Goal: Information Seeking & Learning: Compare options

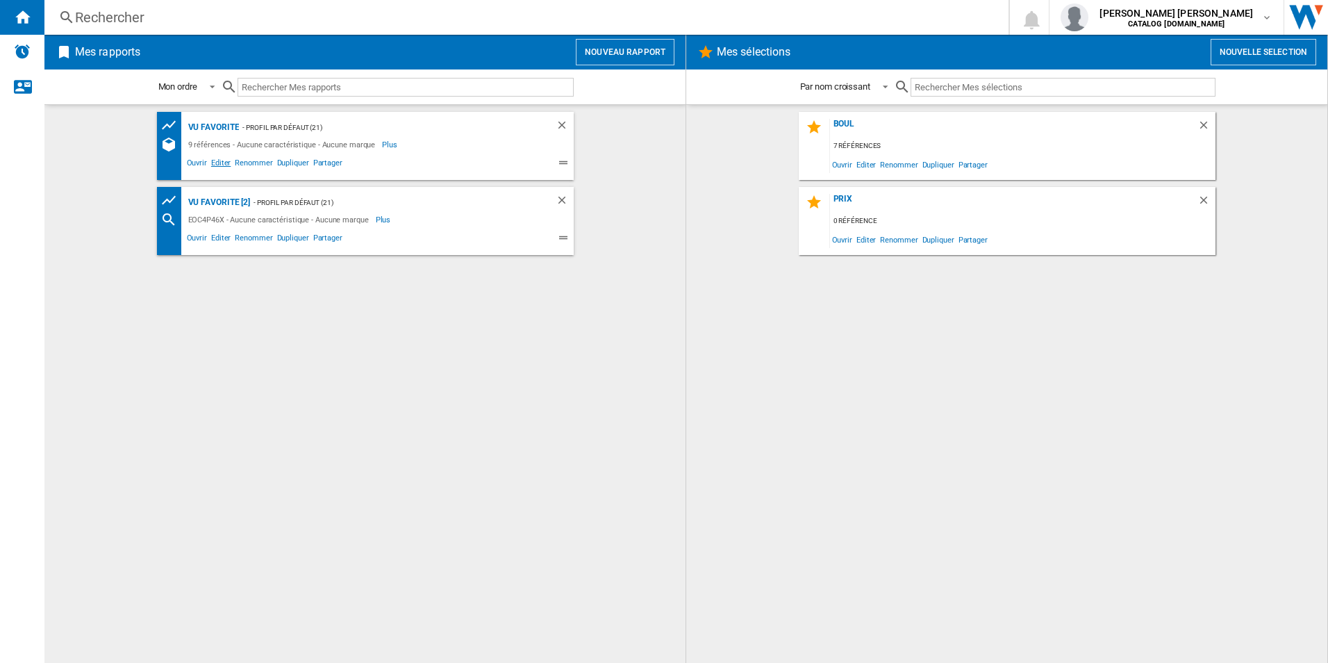
click at [222, 165] on span "Editer" at bounding box center [221, 164] width 24 height 17
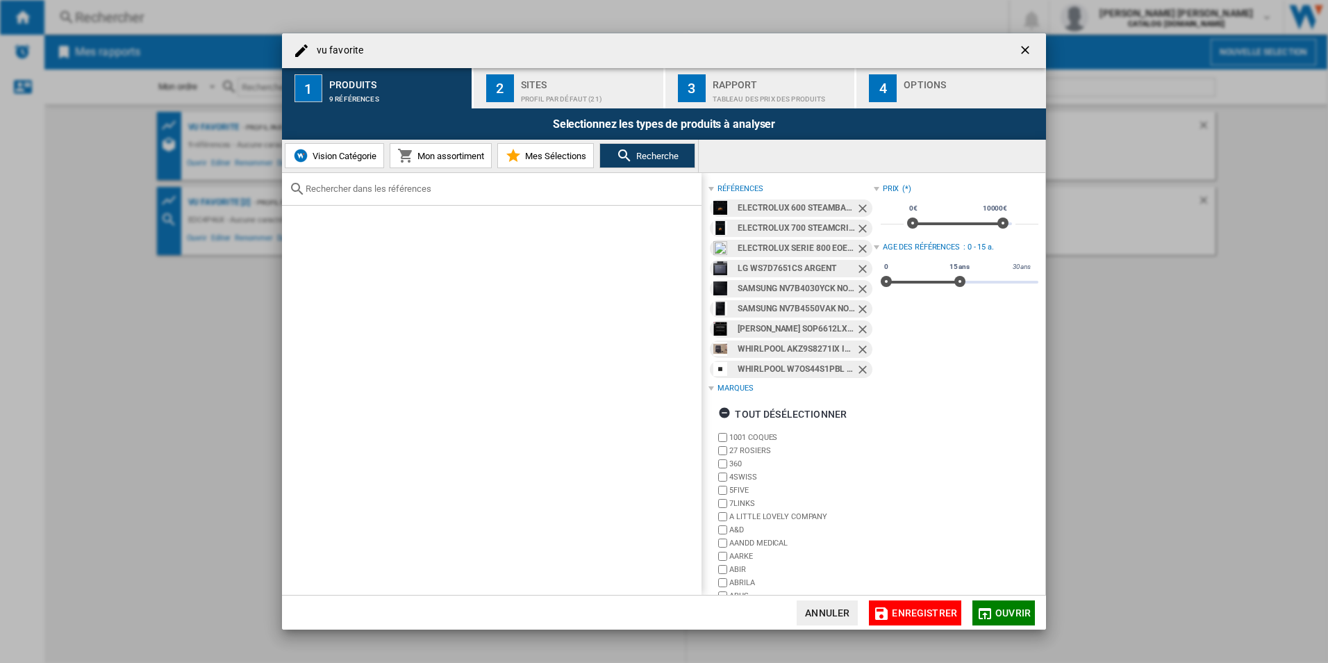
click at [860, 203] on ng-md-icon "Retirer" at bounding box center [864, 209] width 17 height 17
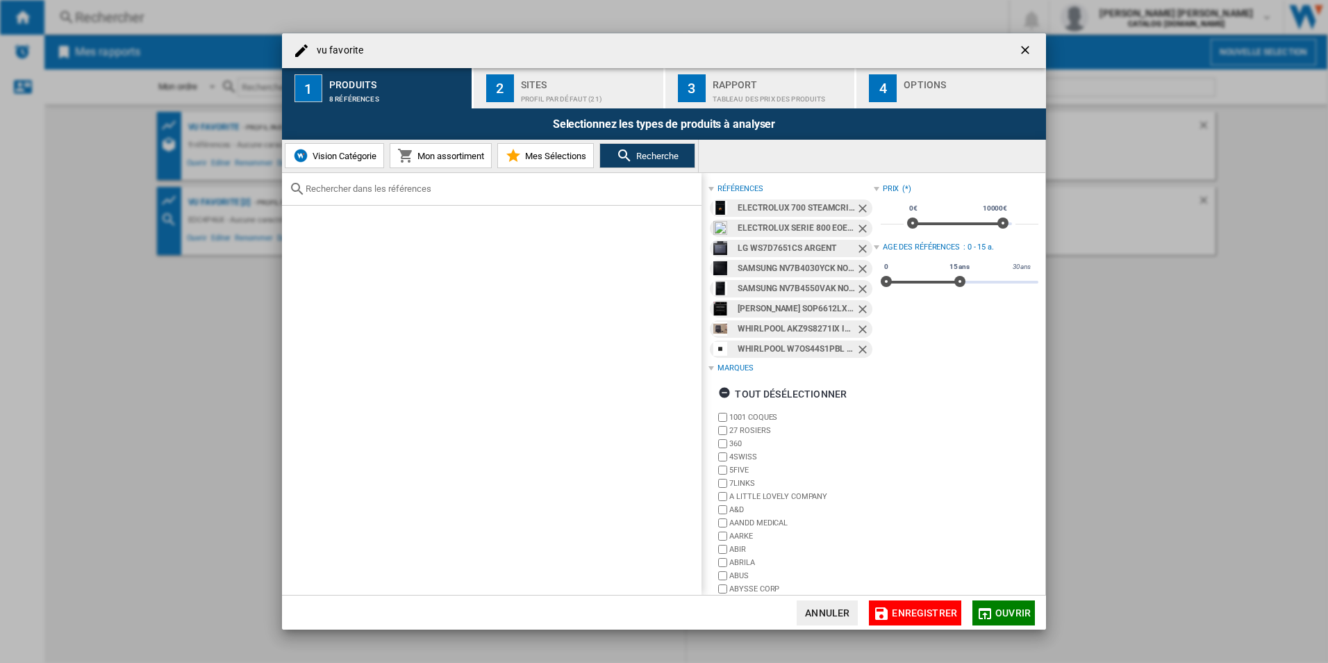
click at [860, 208] on ng-md-icon "Retirer" at bounding box center [864, 209] width 17 height 17
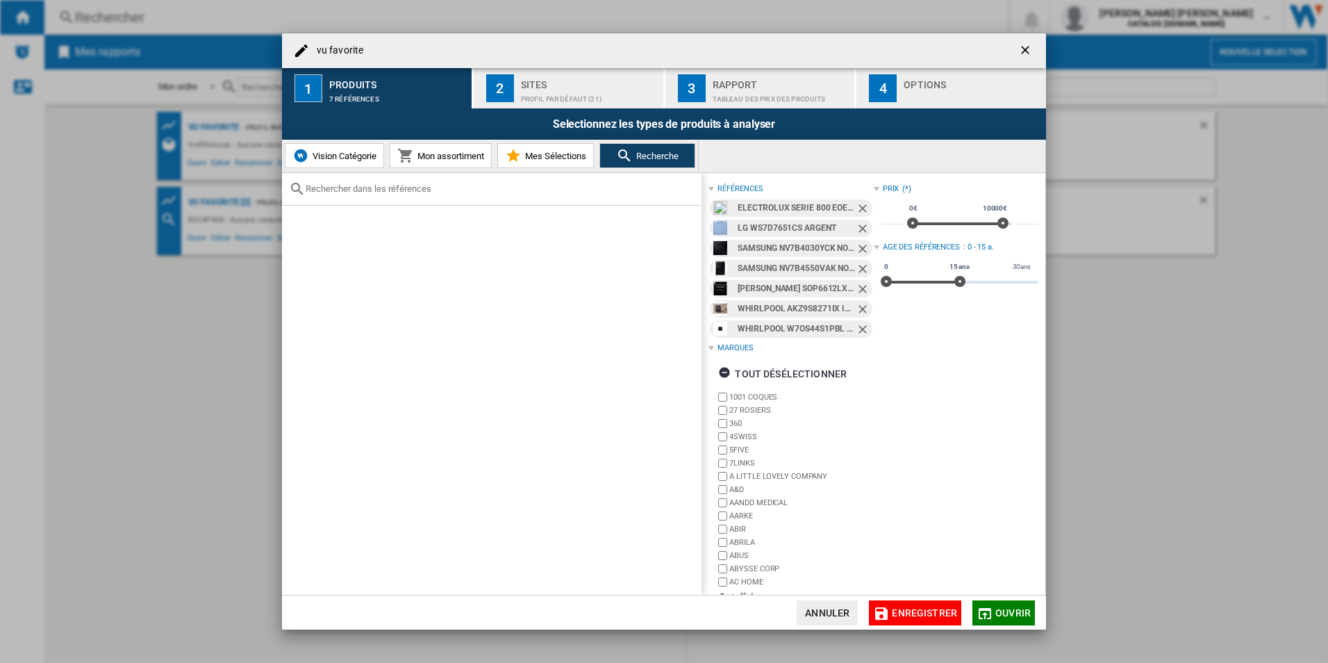
click at [860, 208] on ng-md-icon "Retirer" at bounding box center [864, 209] width 17 height 17
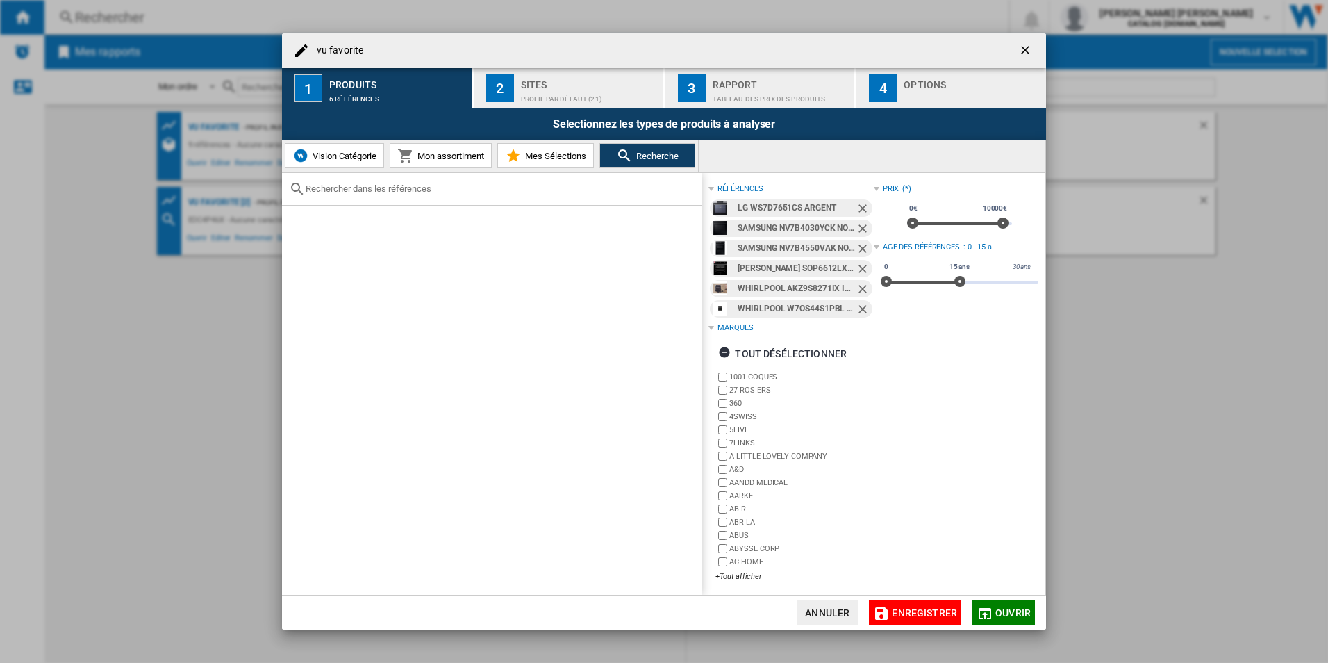
click at [856, 208] on ng-md-icon "Retirer" at bounding box center [864, 209] width 17 height 17
click at [858, 208] on ng-md-icon "Retirer" at bounding box center [864, 209] width 17 height 17
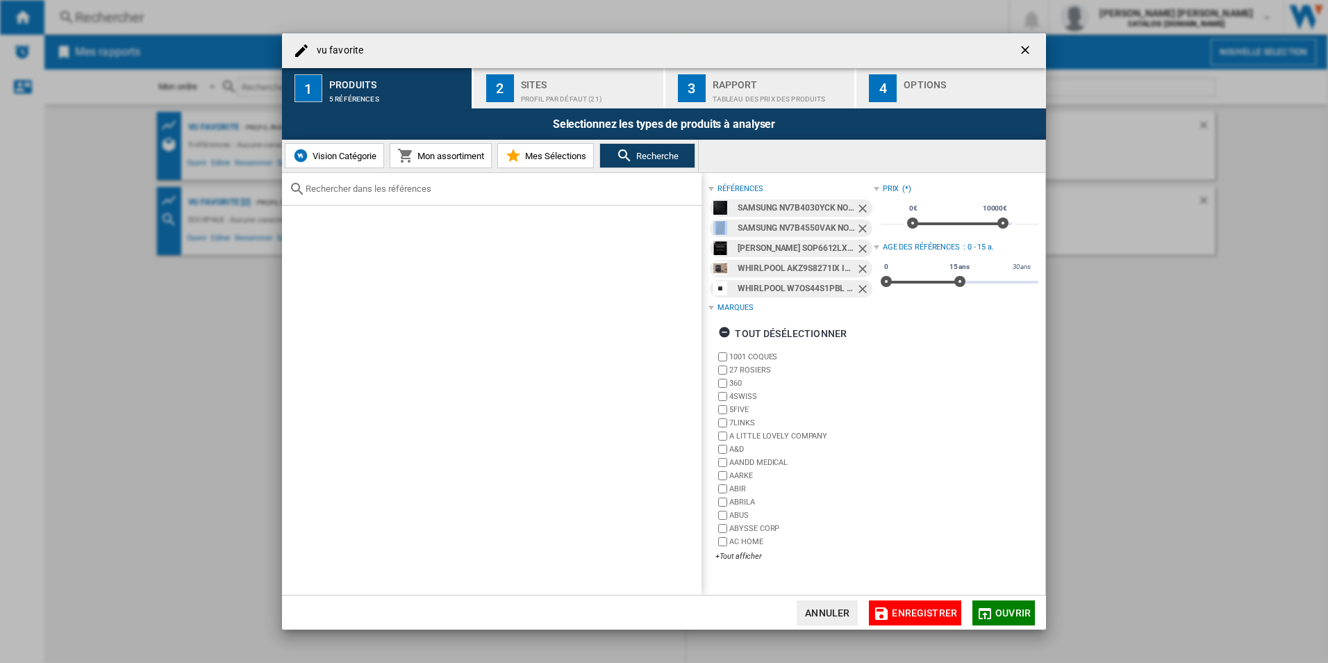
click at [858, 208] on ng-md-icon "Retirer" at bounding box center [864, 209] width 17 height 17
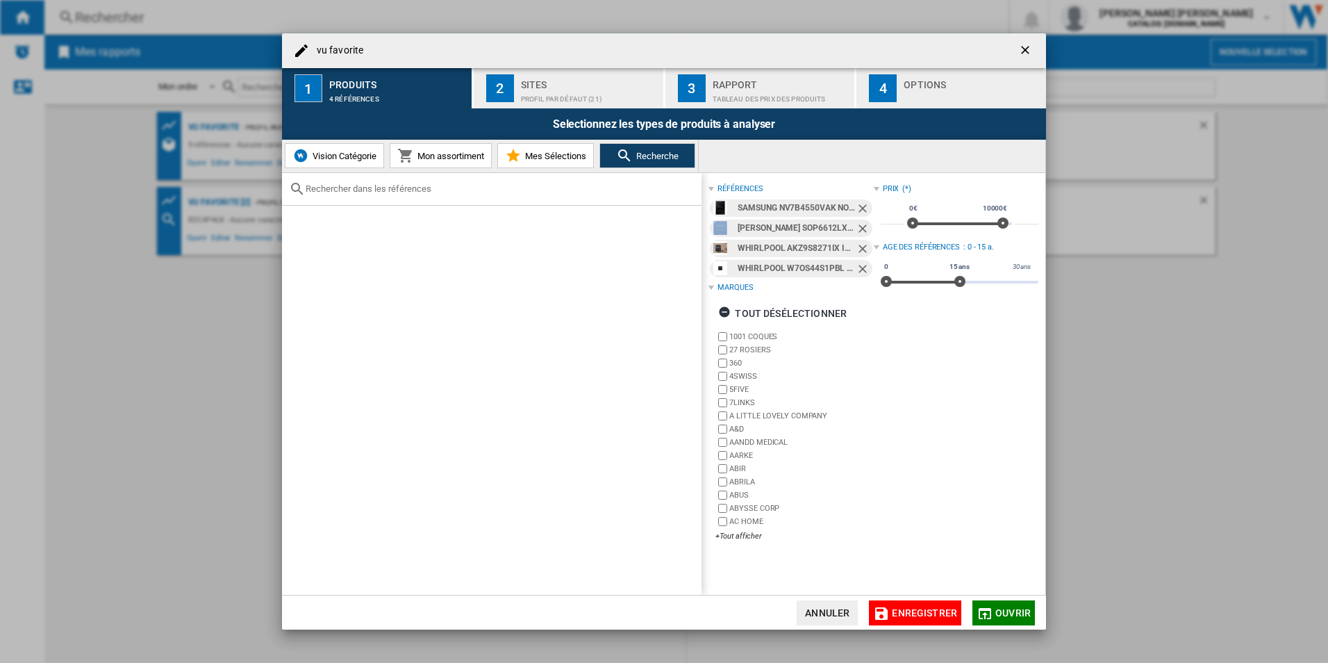
click at [858, 208] on ng-md-icon "Retirer" at bounding box center [864, 209] width 17 height 17
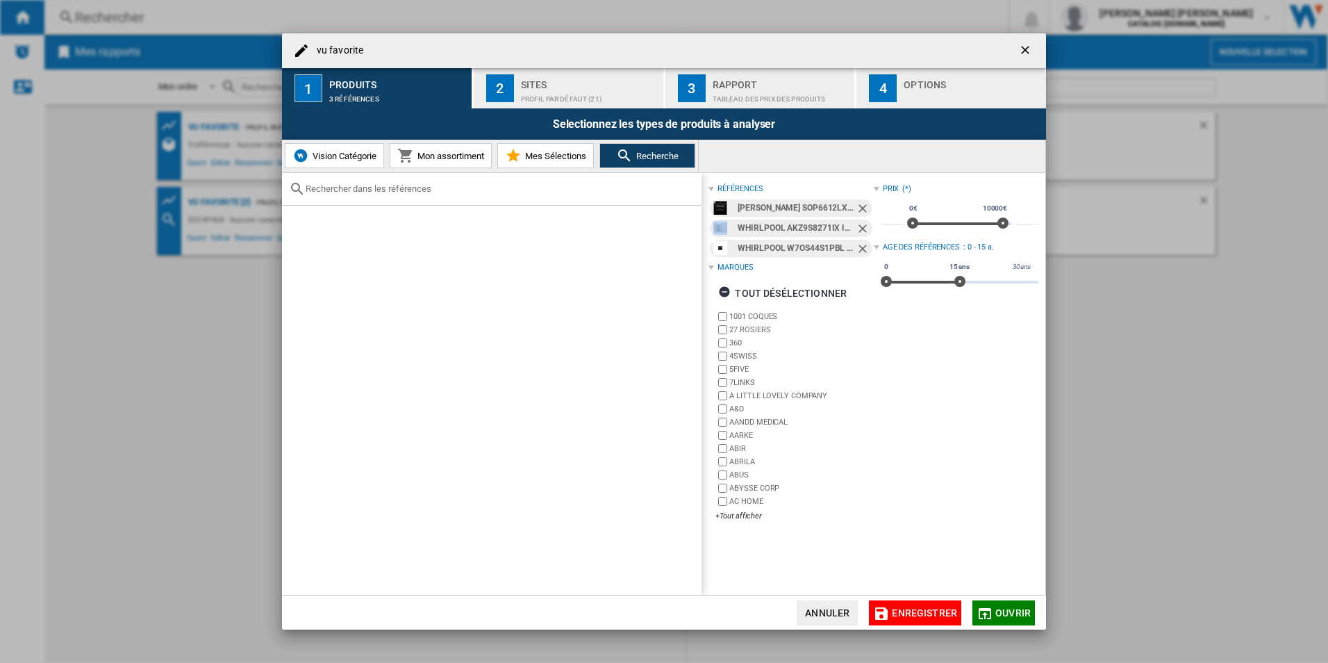
click at [858, 208] on ng-md-icon "Retirer" at bounding box center [864, 209] width 17 height 17
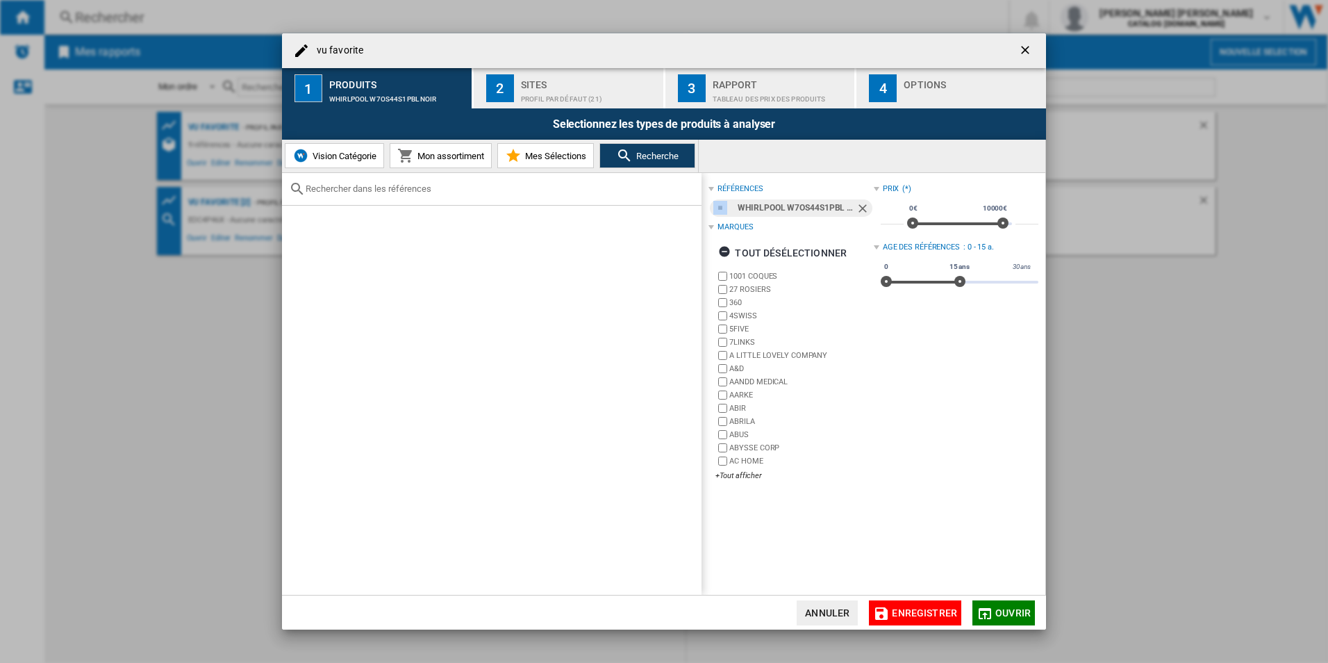
click at [858, 208] on ng-md-icon "Retirer" at bounding box center [864, 209] width 17 height 17
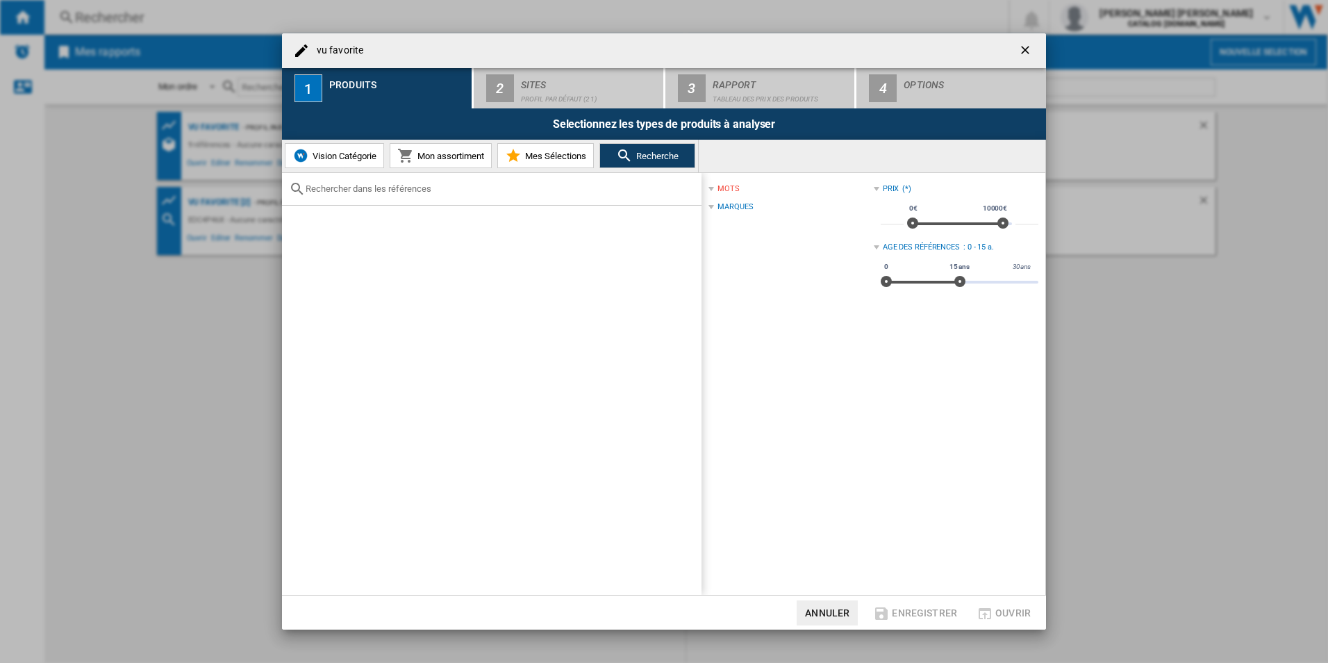
click at [458, 192] on input "text" at bounding box center [500, 188] width 389 height 10
paste input "H2767PB"
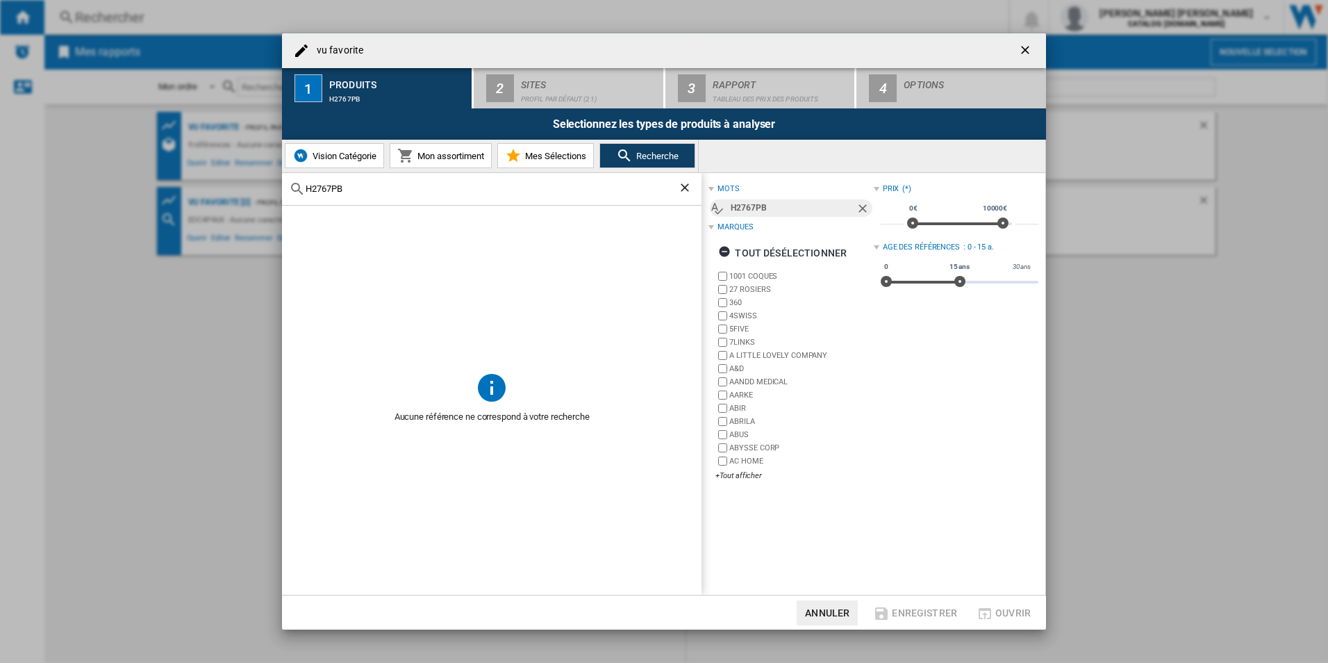
click at [359, 195] on div "H2767PB" at bounding box center [491, 189] width 419 height 33
drag, startPoint x: 402, startPoint y: 190, endPoint x: 211, endPoint y: 189, distance: 191.0
click at [211, 189] on div "vu favorite 1 Produits H2767PB 2 Sites Profil par défaut (21) 3 Rapport Tableau…" at bounding box center [664, 331] width 1328 height 663
paste input "2767 BP"
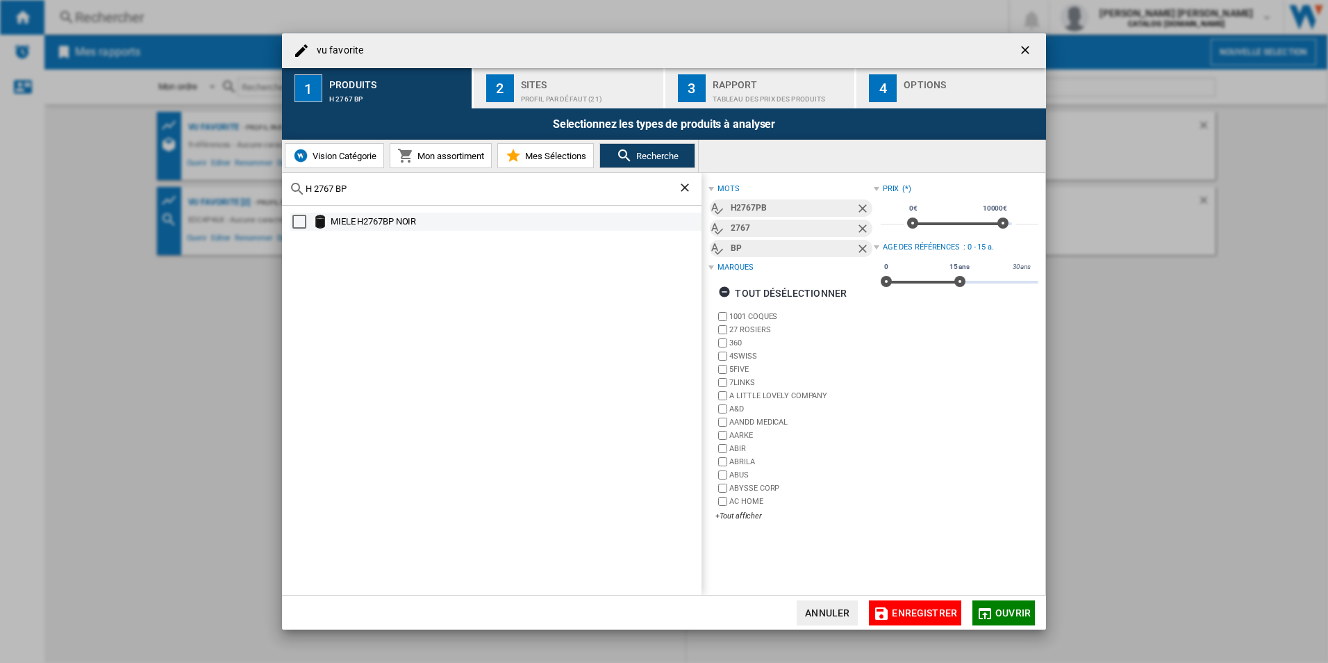
type input "H 2767 BP"
click at [409, 222] on div "MIELE H2767BP NOIR" at bounding box center [515, 222] width 369 height 14
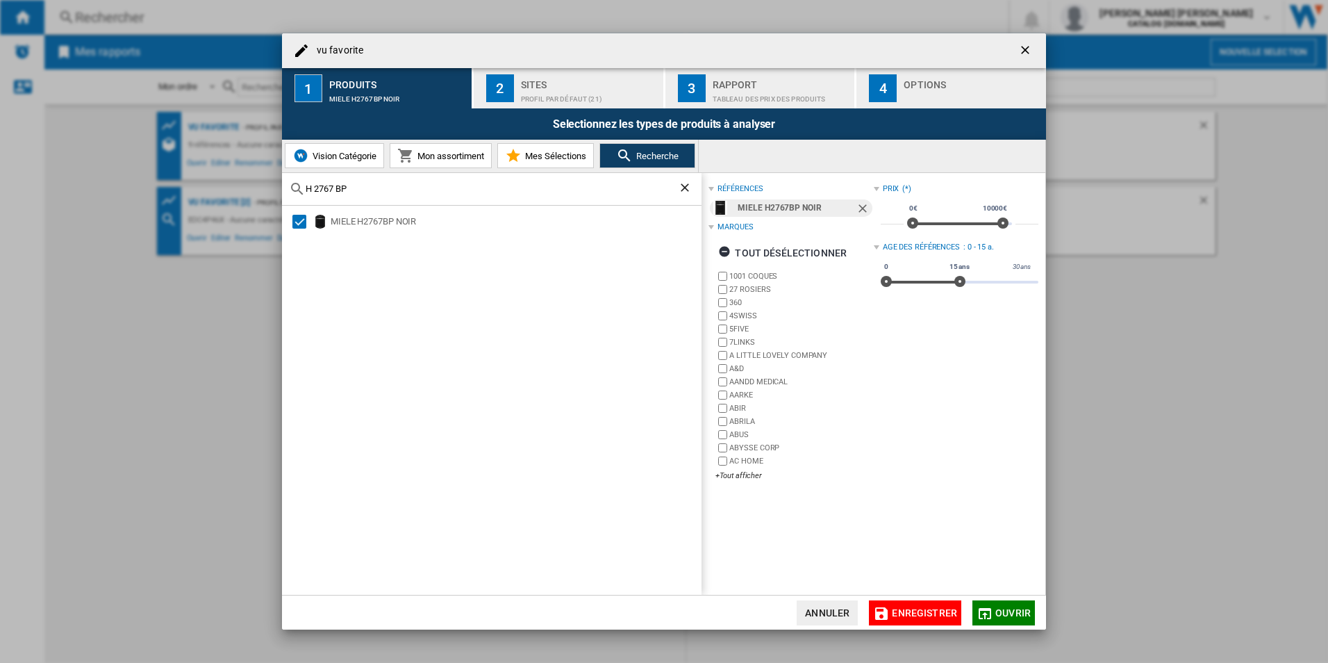
click at [1015, 608] on span "Ouvrir" at bounding box center [1012, 612] width 35 height 11
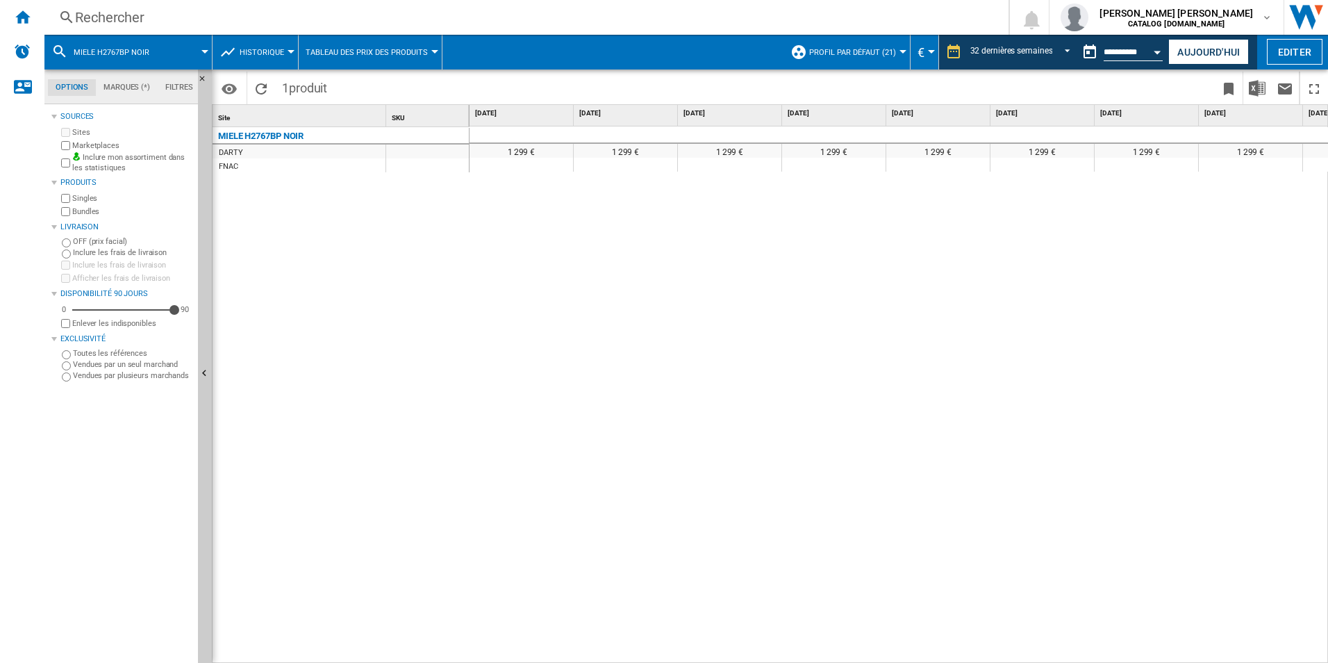
click at [114, 49] on span "MIELE H2767BP NOIR" at bounding box center [112, 52] width 76 height 9
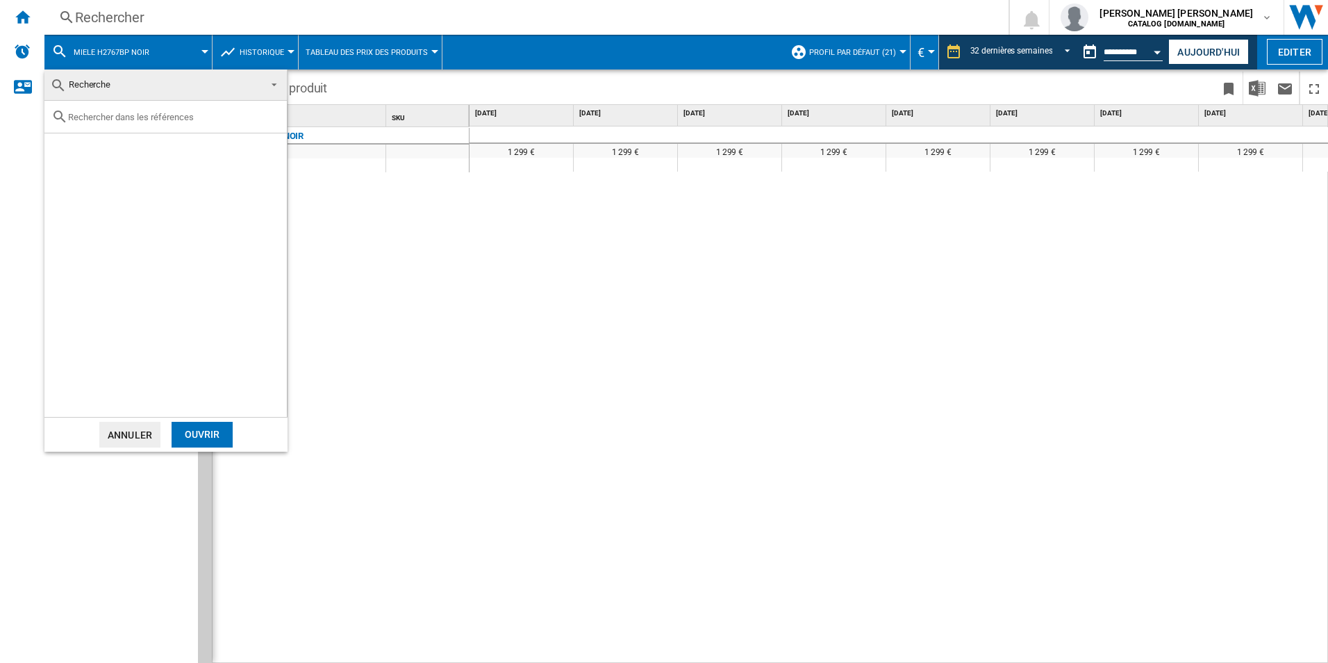
click at [174, 116] on input "text" at bounding box center [174, 117] width 212 height 10
type input "B54CR71N0"
click at [192, 147] on div "[PERSON_NAME] N70 B54CR71N0 INOX" at bounding box center [189, 149] width 192 height 14
click at [198, 430] on div "Ouvrir" at bounding box center [202, 435] width 61 height 26
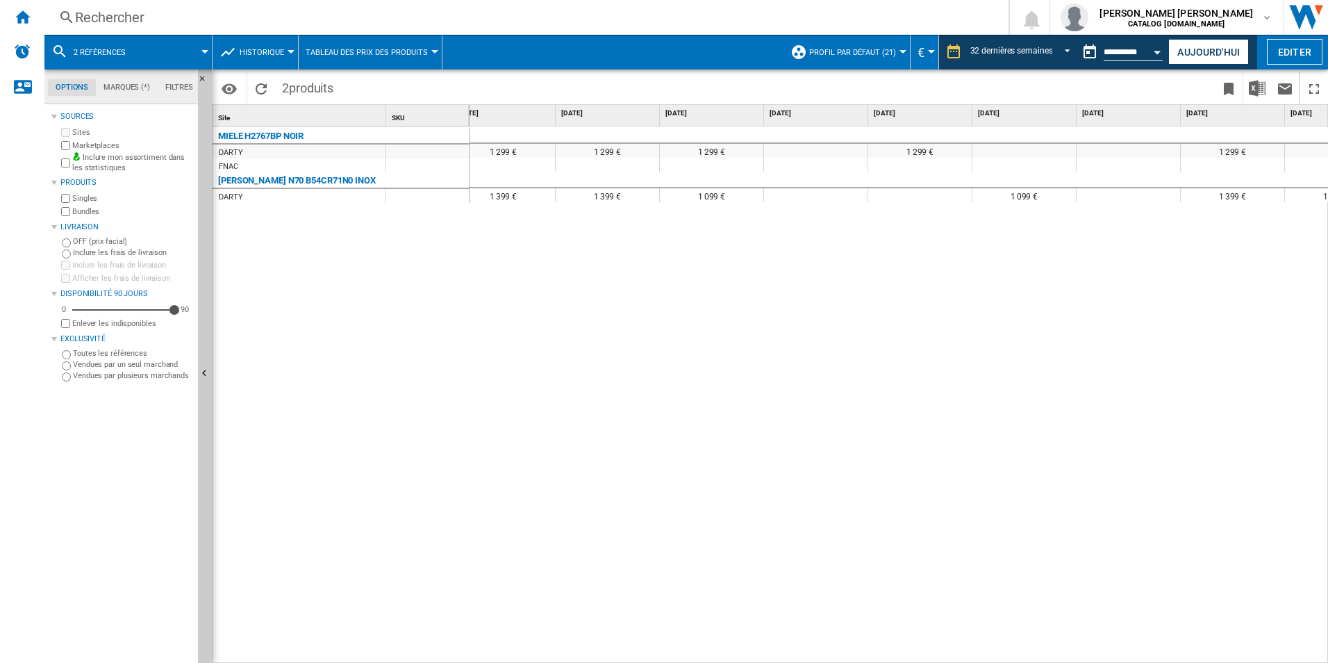
click at [116, 48] on span "2 références" at bounding box center [100, 52] width 52 height 9
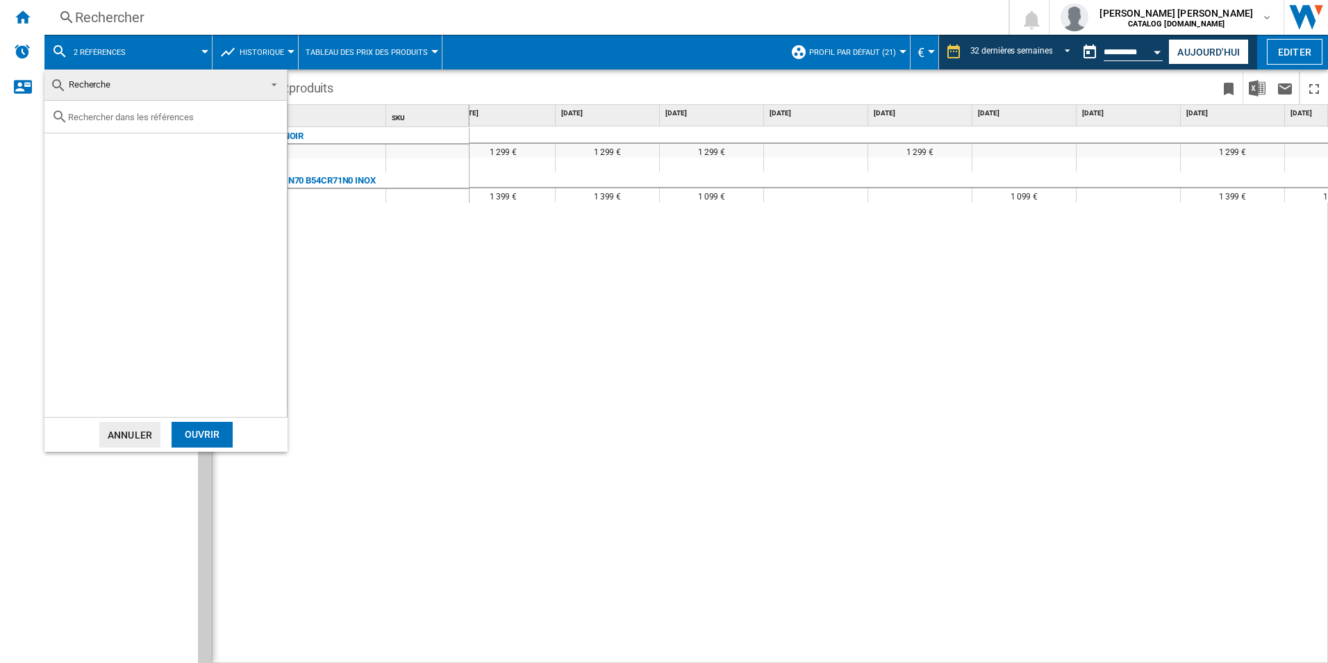
click at [196, 118] on input "text" at bounding box center [174, 117] width 212 height 10
paste input "HB772G1B1"
type input "HB772G1B1"
click at [267, 120] on ng-md-icon "Effacer la recherche" at bounding box center [271, 116] width 17 height 17
click at [129, 126] on div at bounding box center [165, 117] width 242 height 33
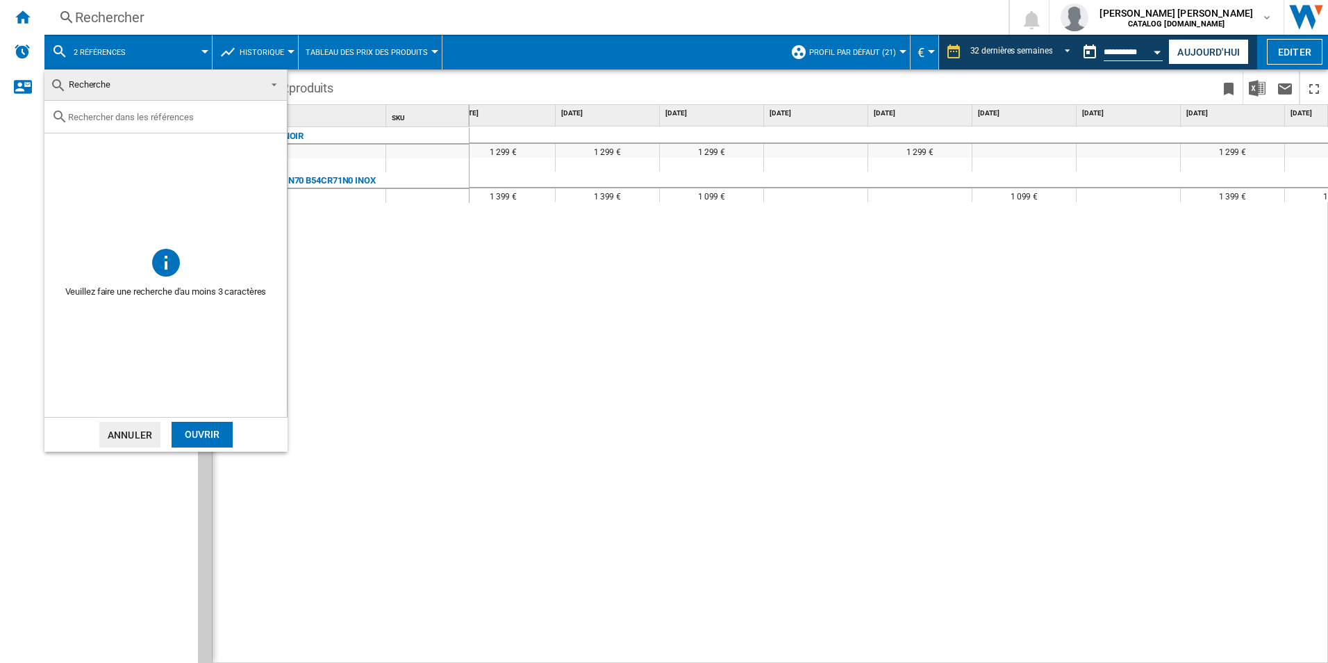
click at [138, 115] on input "text" at bounding box center [174, 117] width 212 height 10
paste input "B6ACH7AG3F"
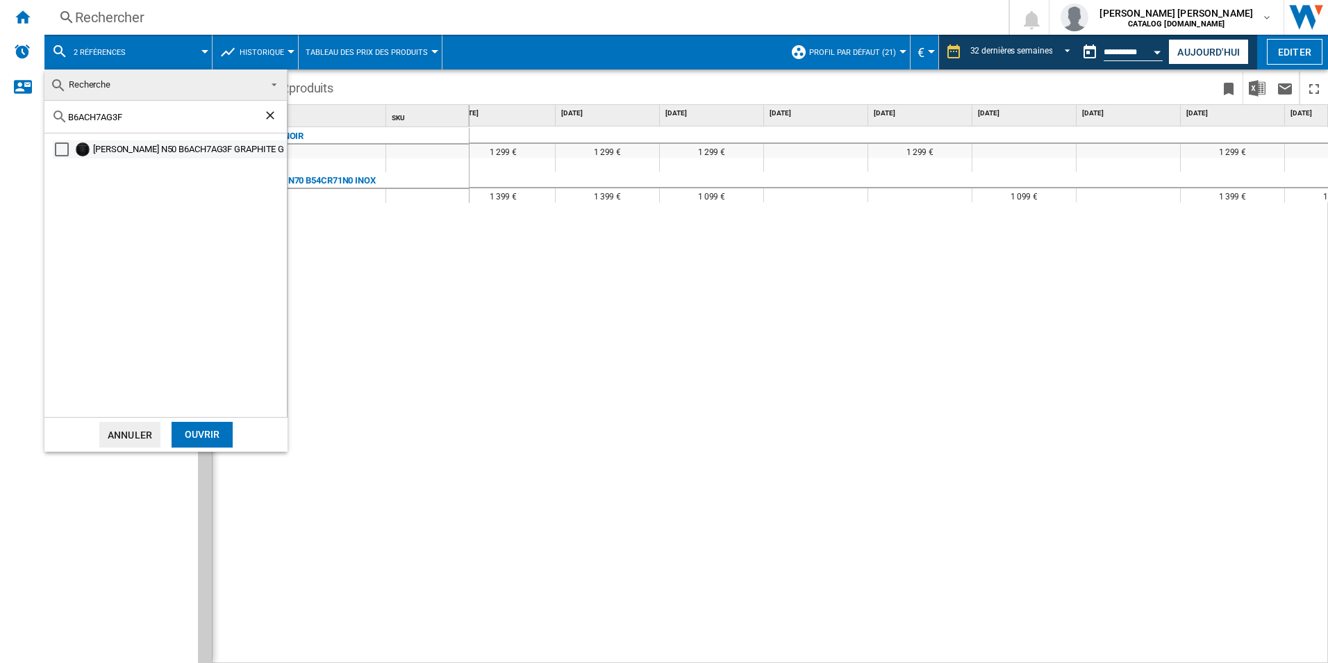
type input "B6ACH7AG3F"
click at [219, 149] on div "[PERSON_NAME] N50 B6ACH7AG3F GRAPHITE GRIS" at bounding box center [189, 149] width 192 height 14
click at [209, 436] on div "Ouvrir" at bounding box center [202, 435] width 61 height 26
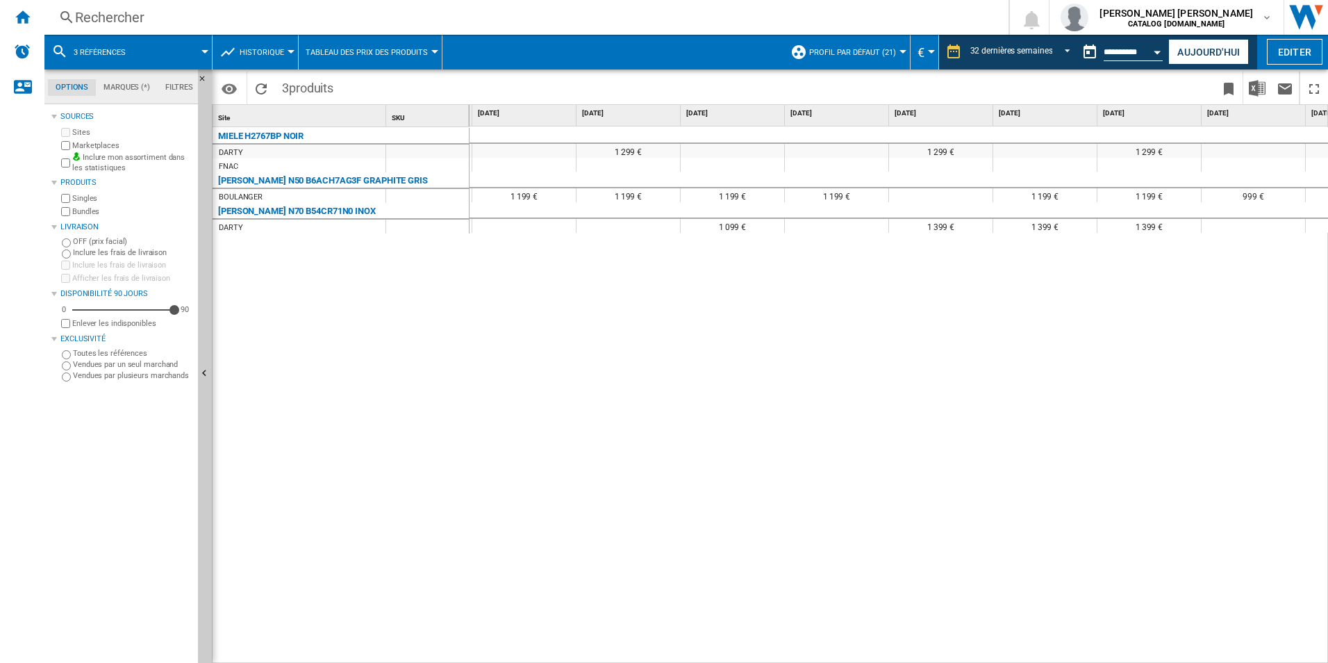
scroll to position [0, 1276]
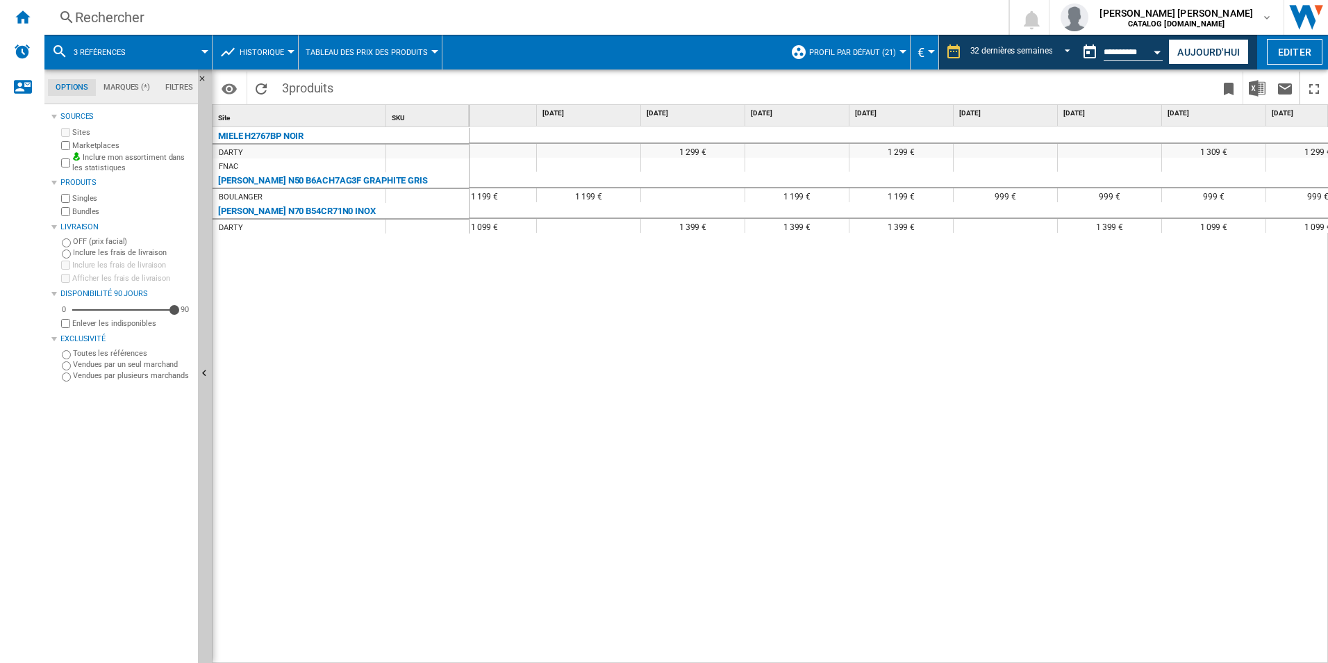
click at [160, 56] on span at bounding box center [175, 52] width 60 height 35
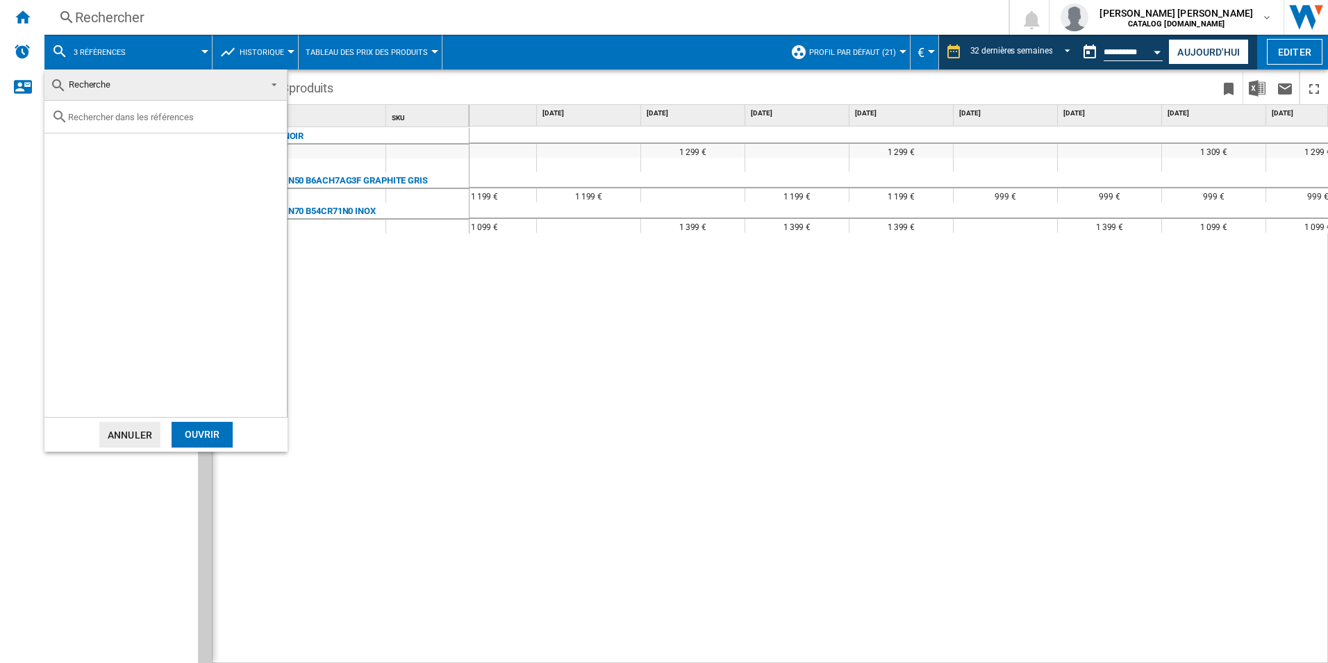
click at [158, 112] on input "text" at bounding box center [174, 117] width 212 height 10
paste input "H 2767 BP"
type input "H 2767 BP"
click at [219, 439] on div "Ouvrir" at bounding box center [202, 435] width 61 height 26
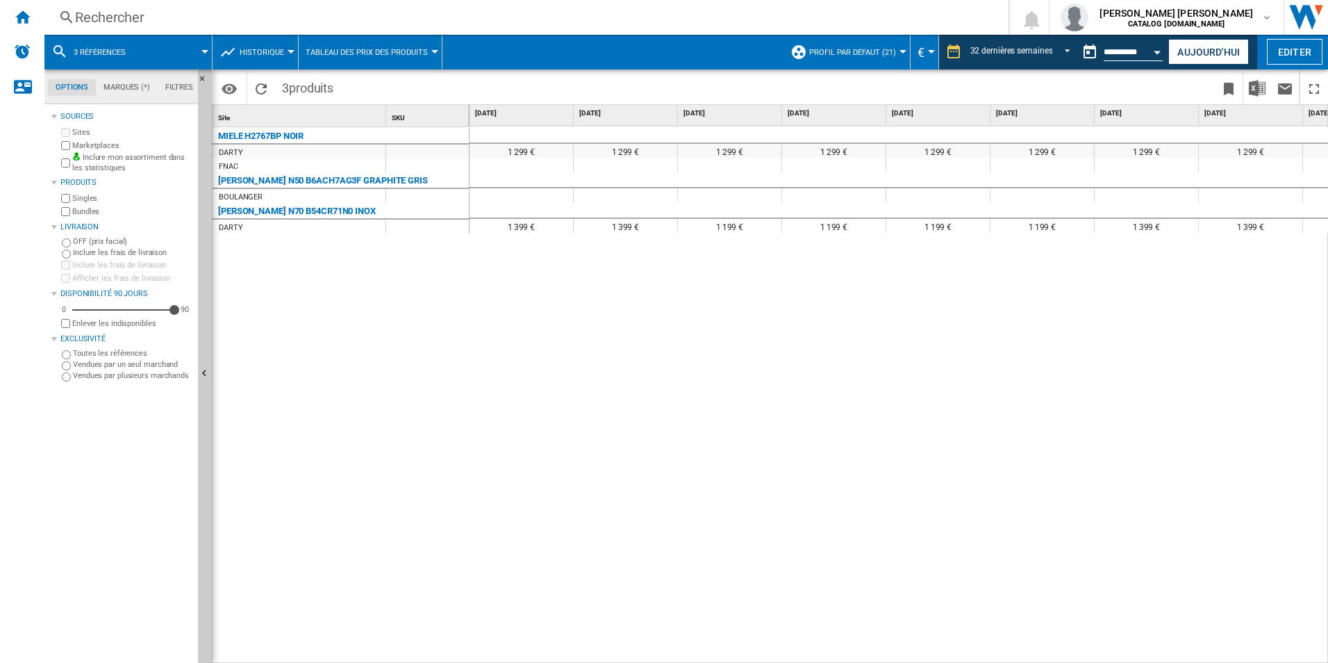
click at [411, 144] on div at bounding box center [427, 151] width 83 height 14
click at [121, 53] on span "3 références" at bounding box center [100, 52] width 52 height 9
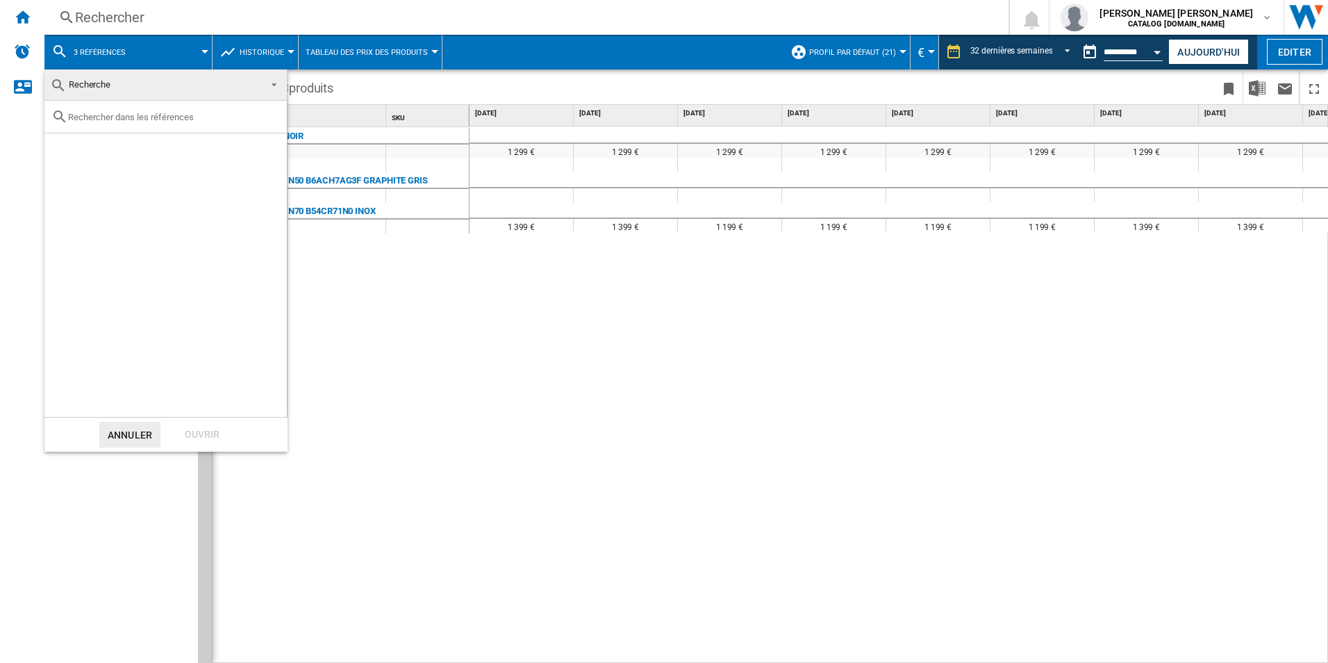
click at [593, 62] on md-backdrop at bounding box center [664, 331] width 1328 height 663
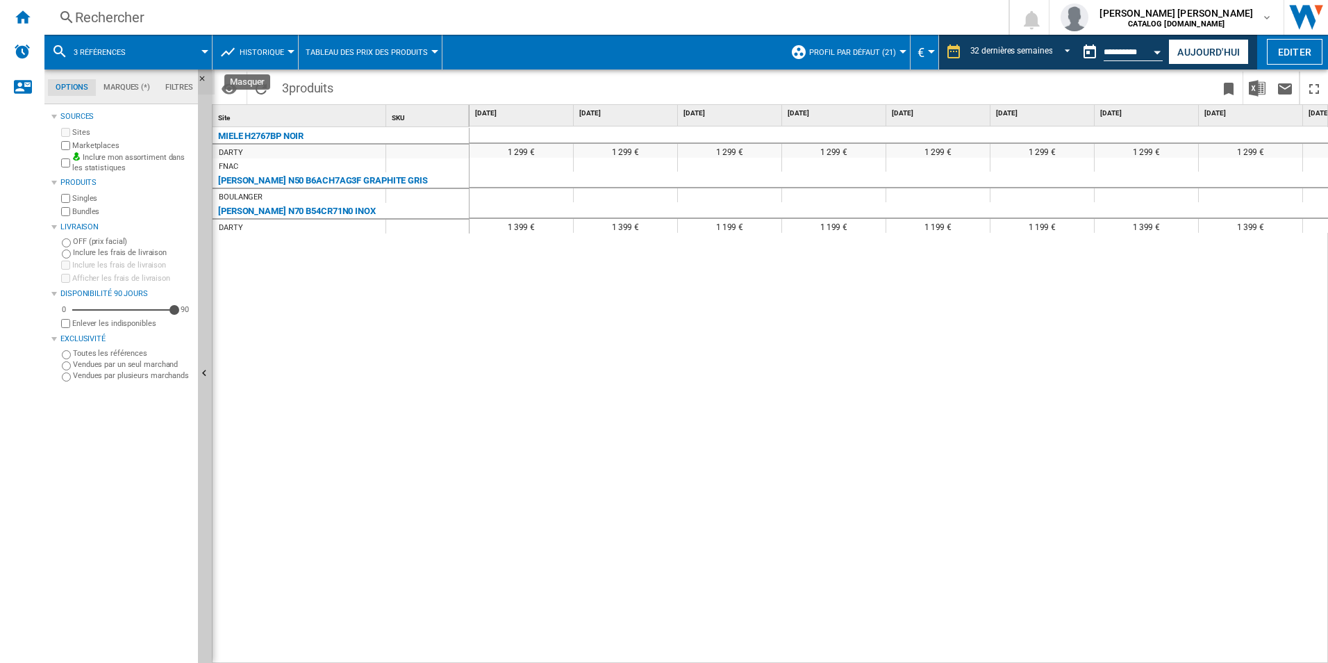
click at [201, 76] on ng-md-icon "Masquer" at bounding box center [206, 82] width 17 height 17
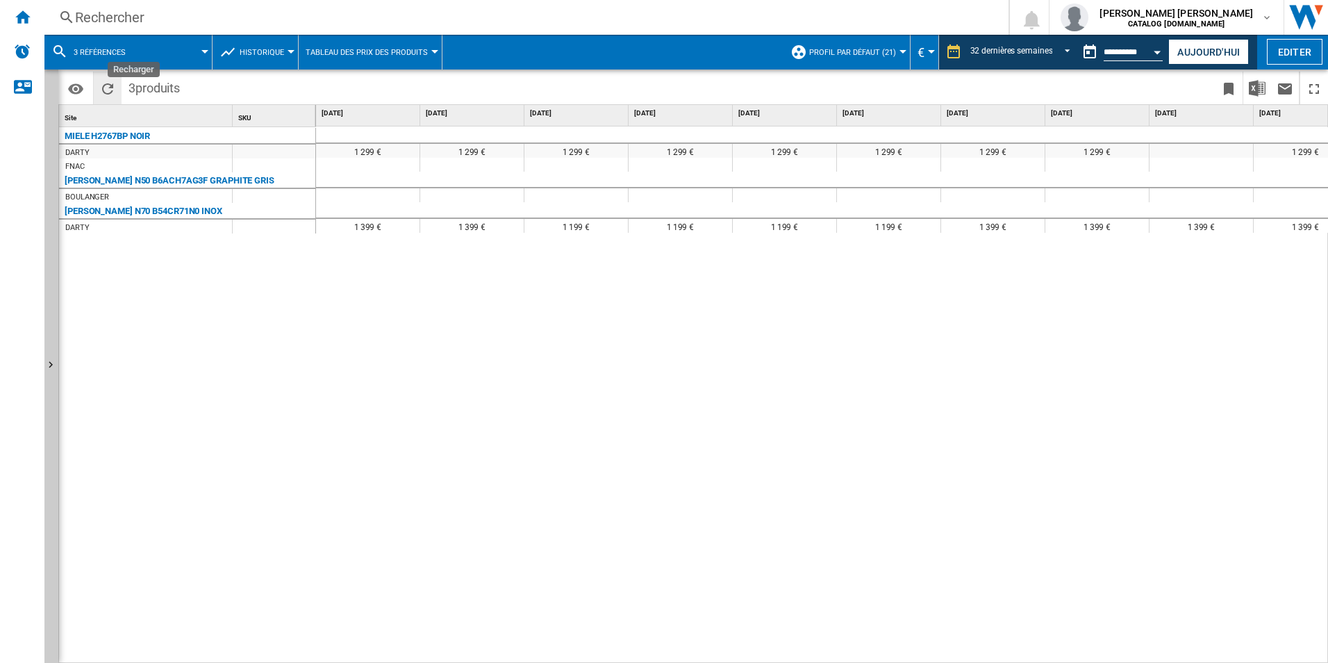
click at [101, 91] on ng-md-icon "Recharger" at bounding box center [107, 89] width 17 height 17
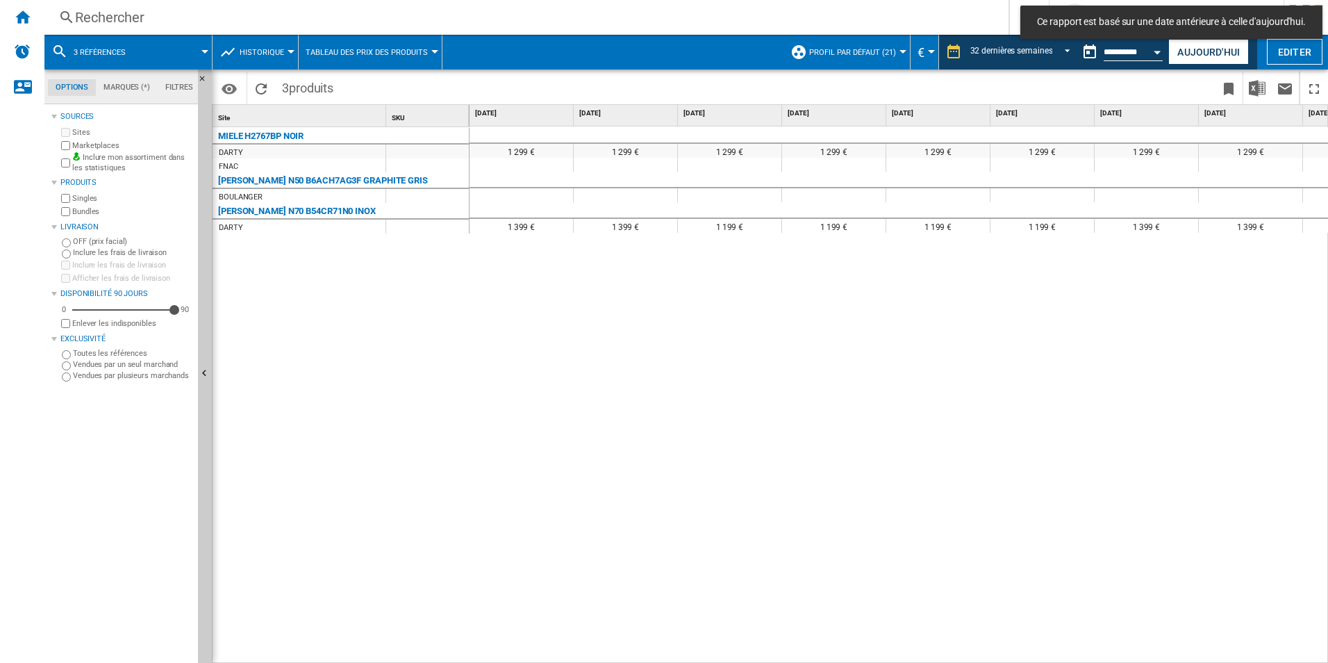
click at [138, 56] on button "3 références" at bounding box center [107, 52] width 66 height 35
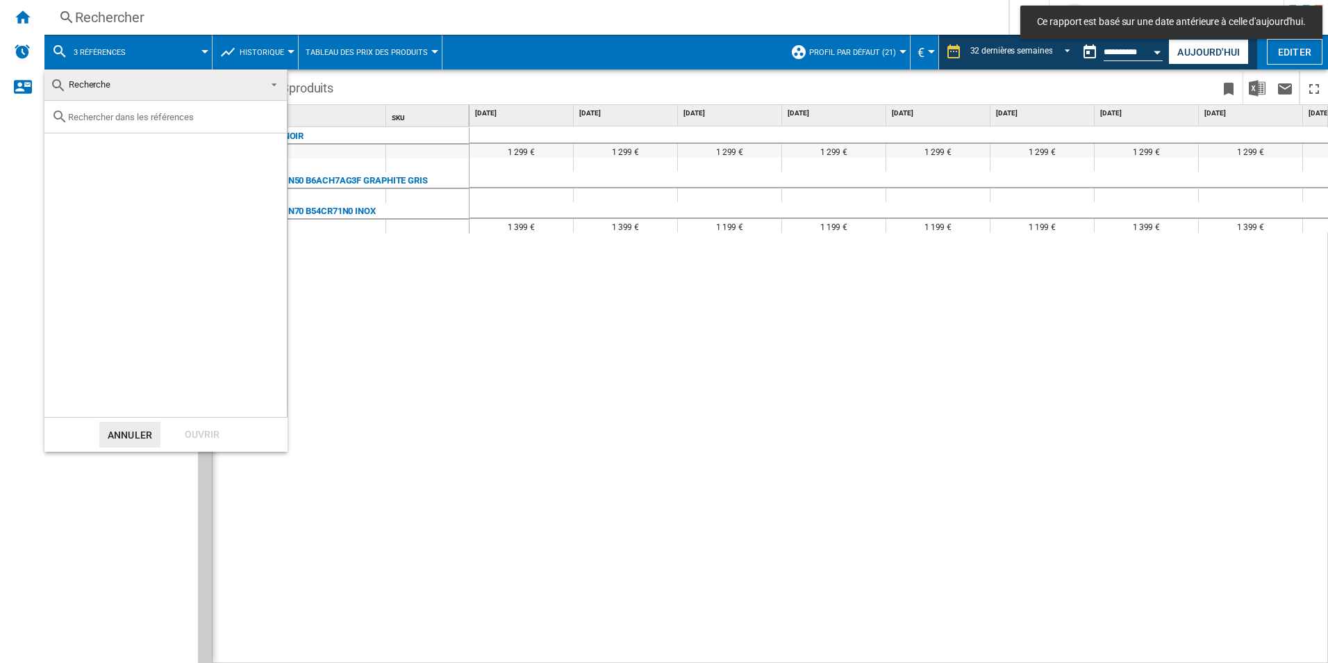
click at [133, 116] on input "text" at bounding box center [174, 117] width 212 height 10
paste input "H 7161 BP"
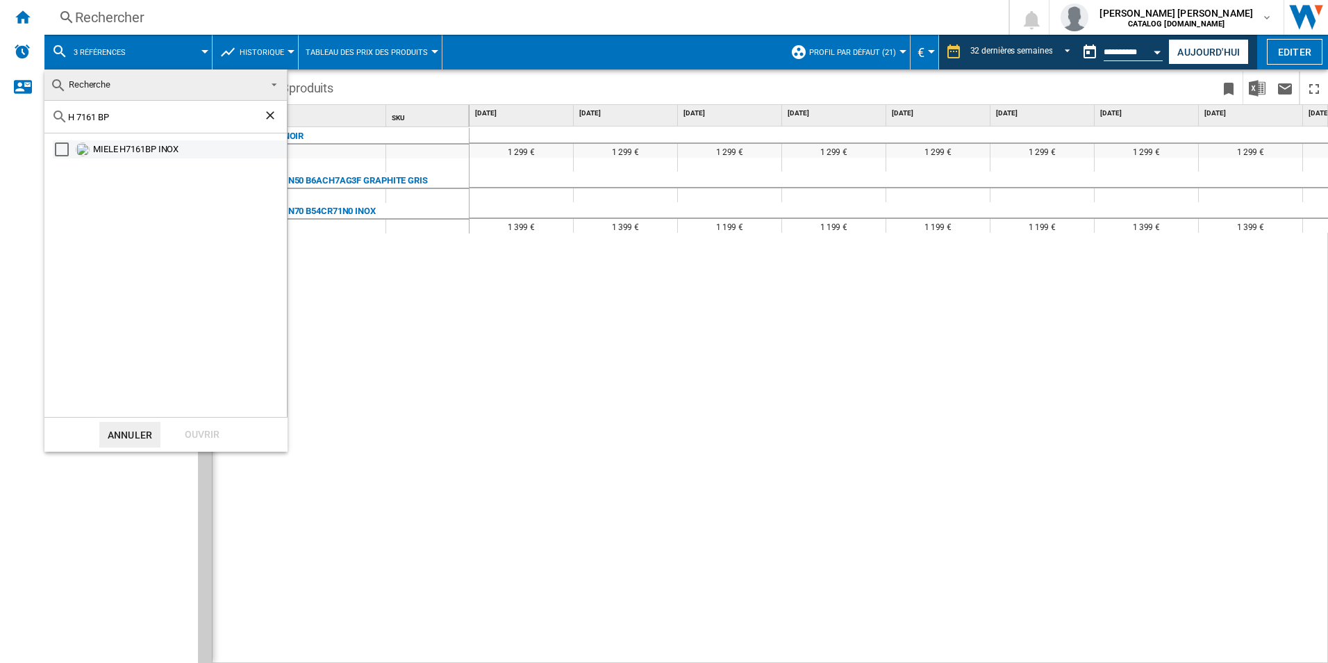
type input "H 7161 BP"
click at [147, 151] on div "MIELE H7161BP INOX" at bounding box center [189, 149] width 192 height 14
click at [192, 435] on div "Ouvrir" at bounding box center [202, 435] width 61 height 26
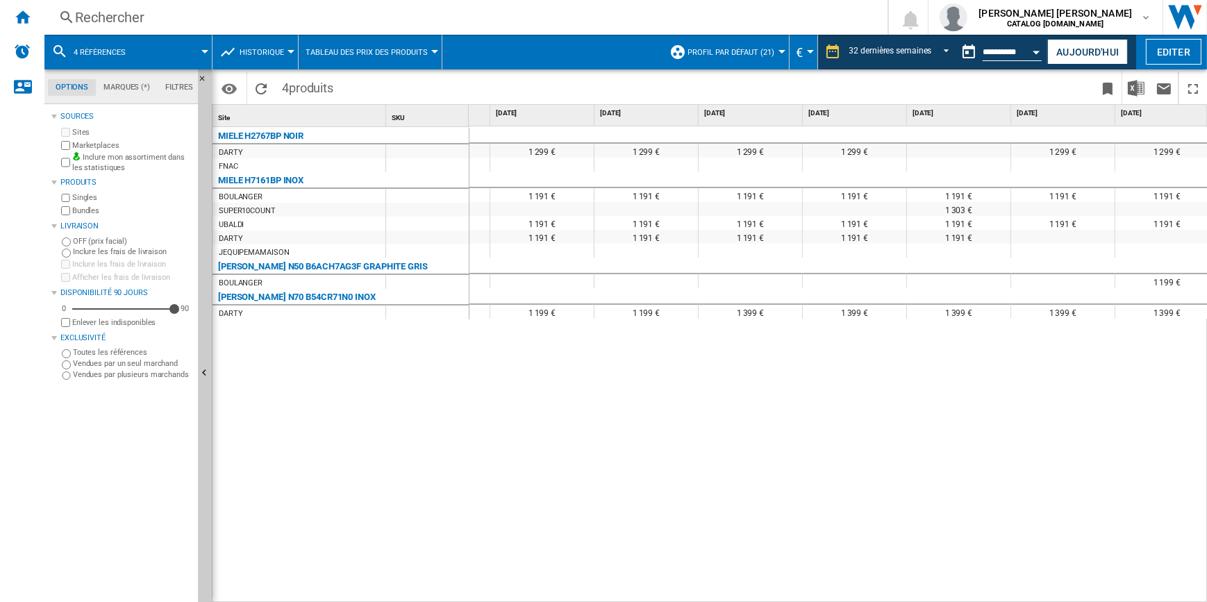
scroll to position [0, 458]
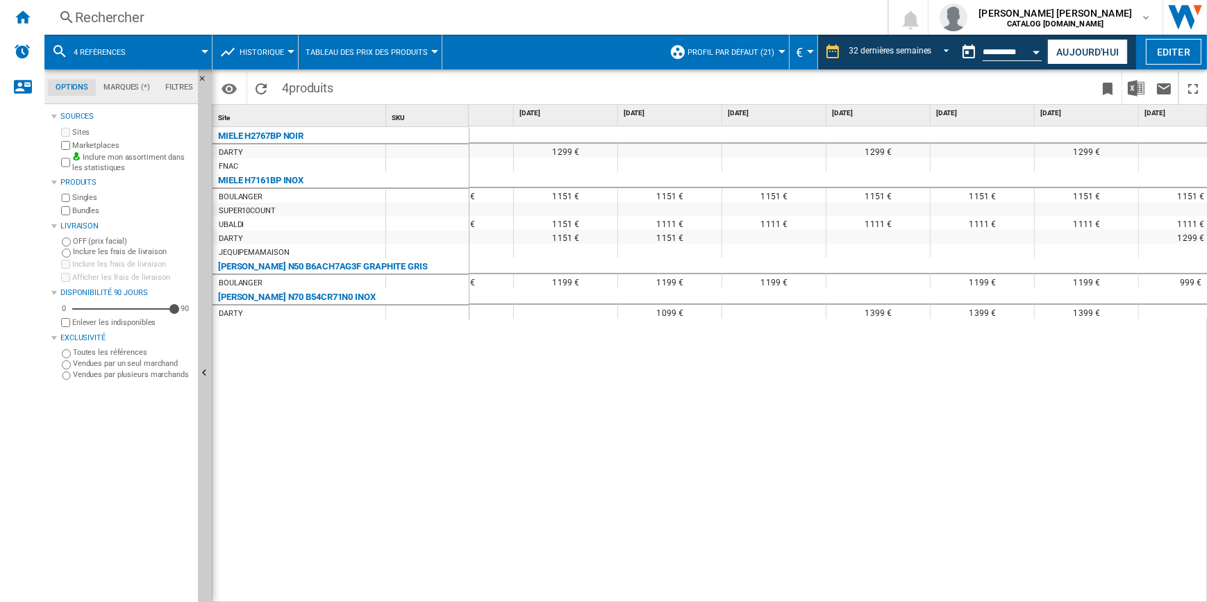
click at [117, 49] on span "4 références" at bounding box center [100, 52] width 52 height 9
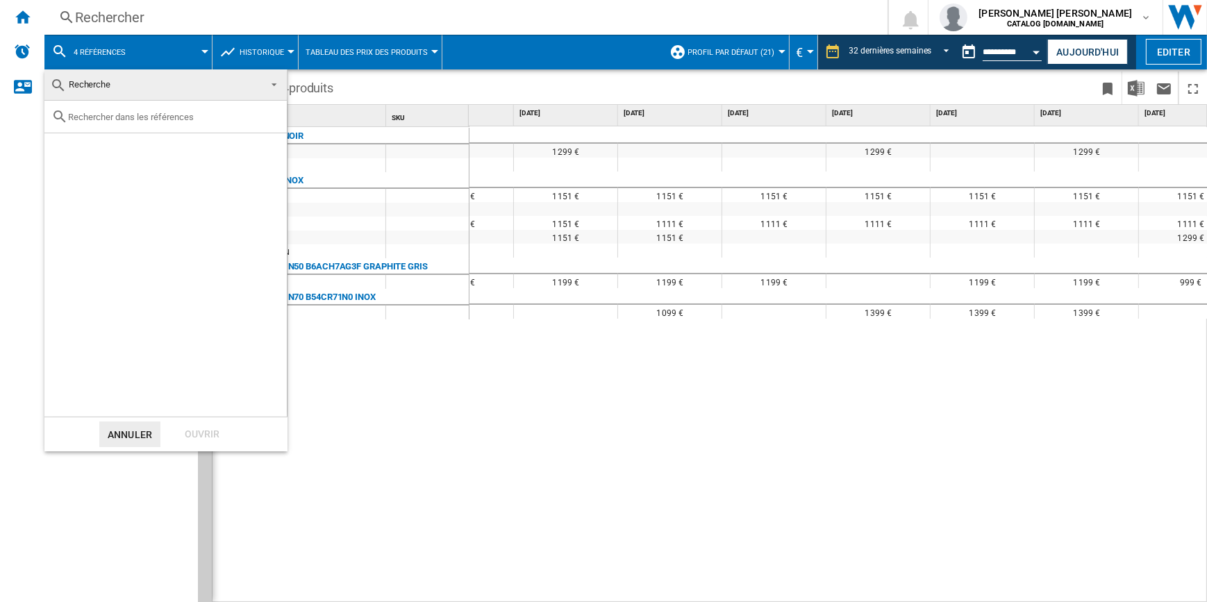
click at [149, 115] on input "text" at bounding box center [174, 117] width 212 height 10
paste input "WS9D7673CB"
type input "WS9D7673CB"
click at [167, 151] on div "LG WS9D7673CB NOIR" at bounding box center [189, 149] width 192 height 14
click at [216, 431] on div "Ouvrir" at bounding box center [202, 435] width 61 height 26
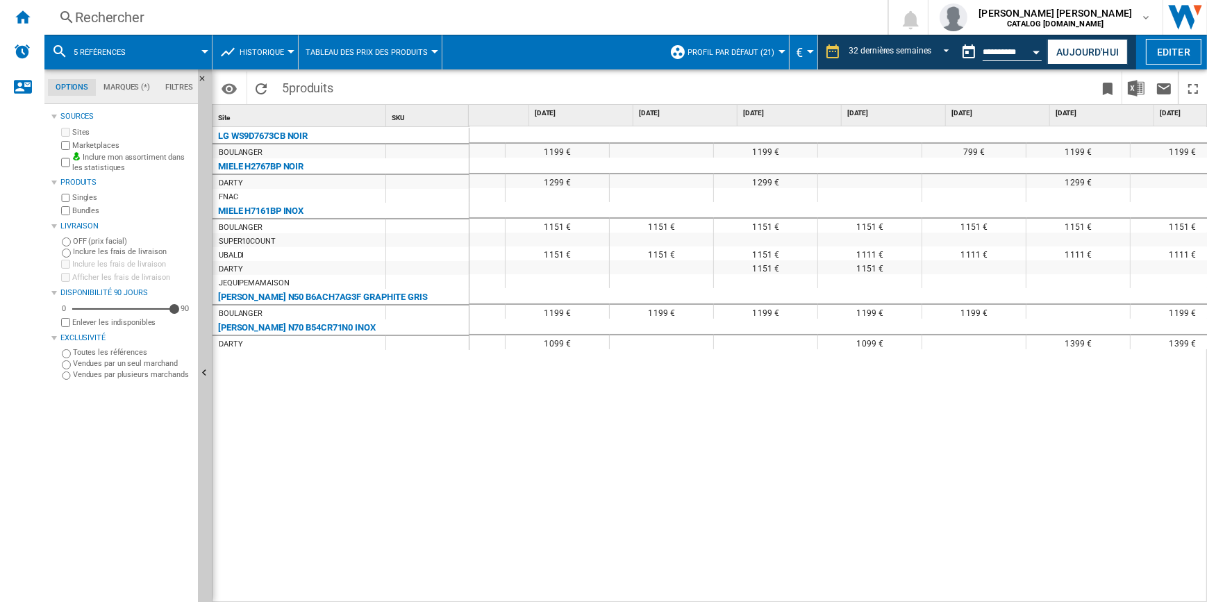
scroll to position [0, 1110]
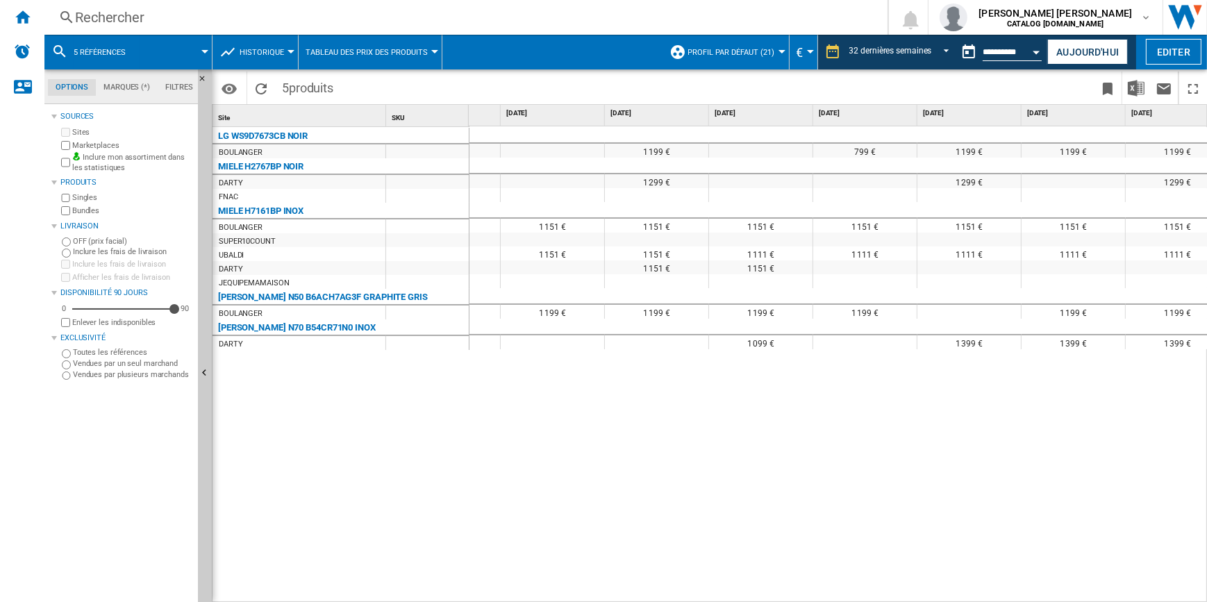
click at [96, 51] on span "5 références" at bounding box center [100, 52] width 52 height 9
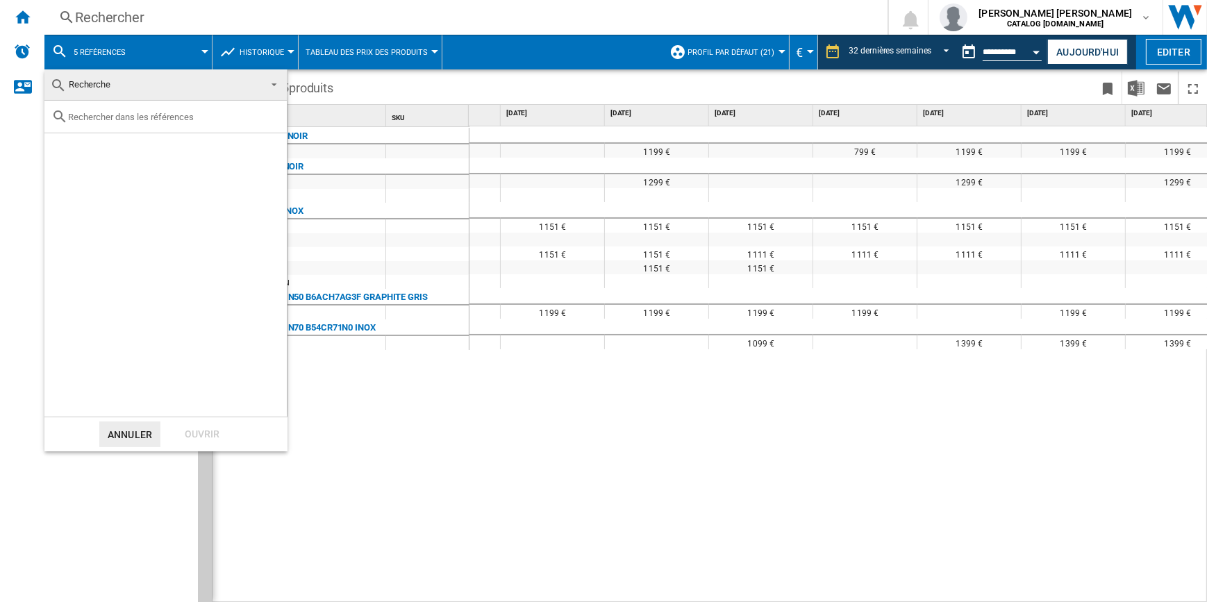
click at [142, 118] on input "text" at bounding box center [174, 117] width 212 height 10
paste input "HR776G3B1"
type input "HR776G3B1"
click at [211, 153] on div "SIEMENS IQ700 HR776G3B1 NOIR" at bounding box center [189, 149] width 192 height 14
click at [212, 423] on div "Ouvrir" at bounding box center [202, 435] width 61 height 26
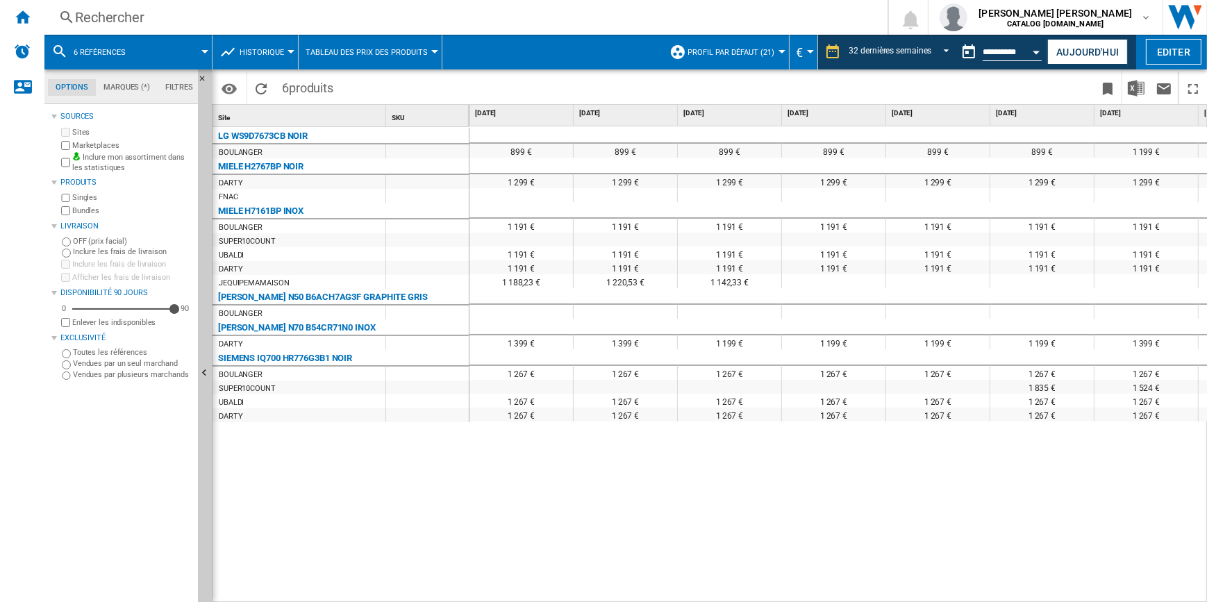
click at [714, 285] on div "1 142,33 €" at bounding box center [729, 281] width 103 height 14
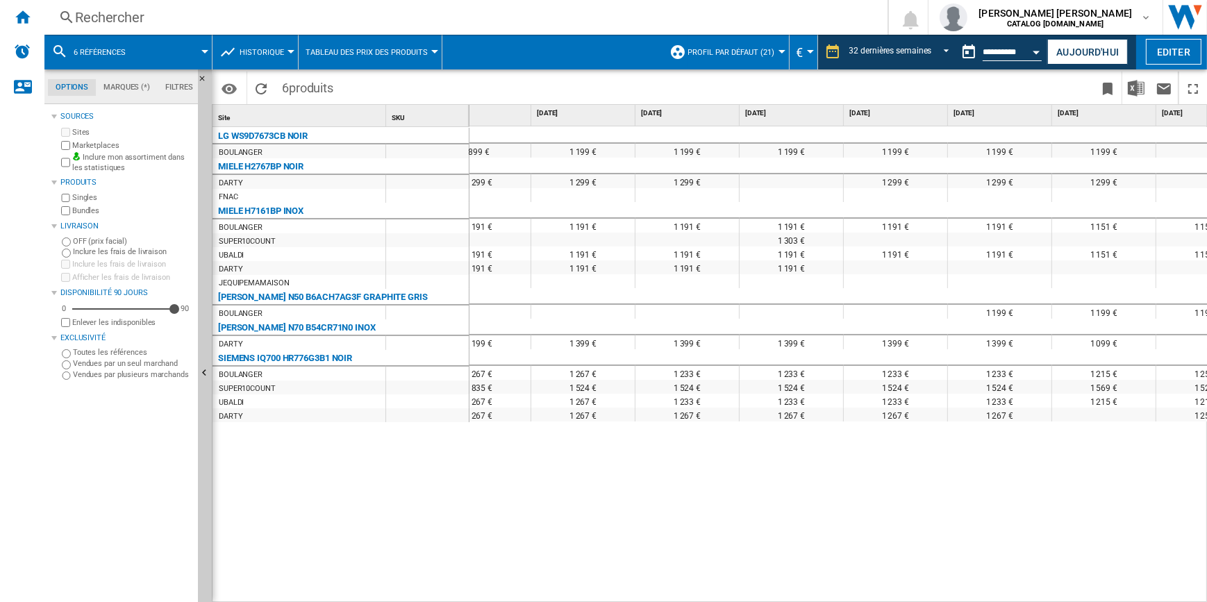
scroll to position [0, 619]
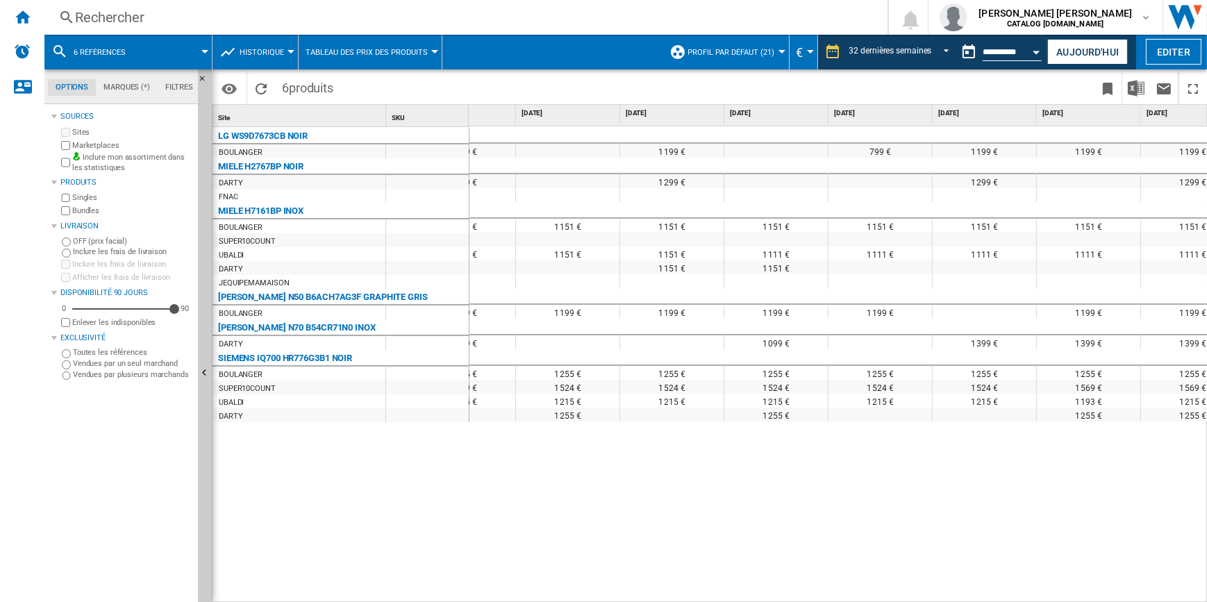
click at [153, 51] on span at bounding box center [175, 52] width 60 height 35
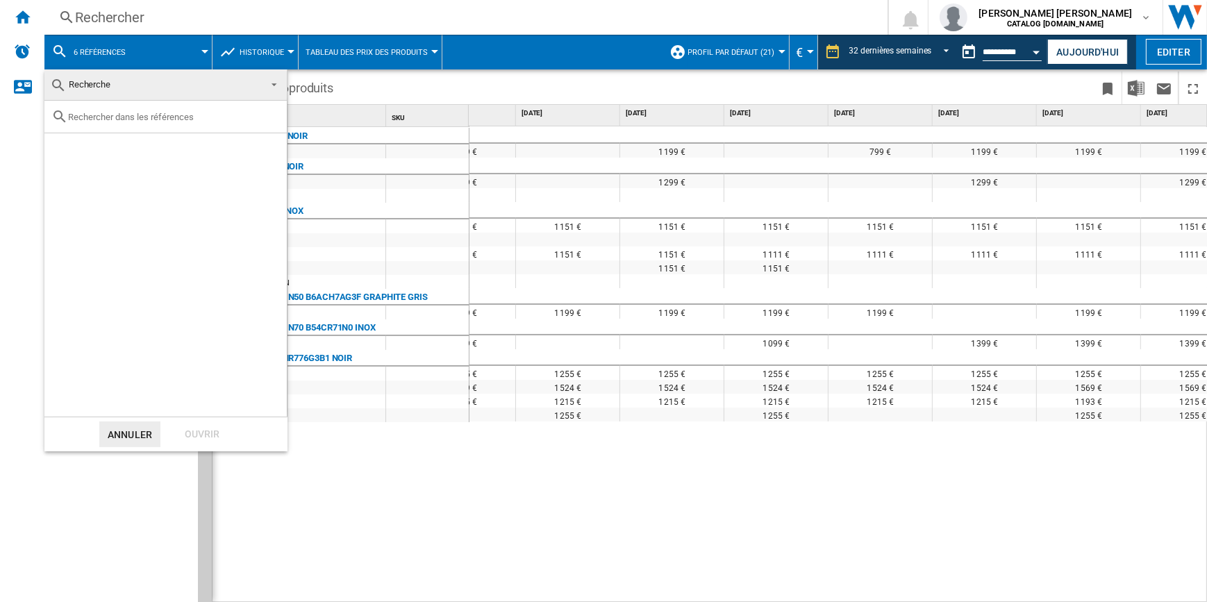
click at [113, 116] on input "text" at bounding box center [174, 117] width 212 height 10
paste input "BG91N2"
type input "BG91N2"
click at [117, 149] on div "SMEG BG91N2 NOIR" at bounding box center [189, 149] width 192 height 14
click at [212, 424] on div "Ouvrir" at bounding box center [202, 435] width 61 height 26
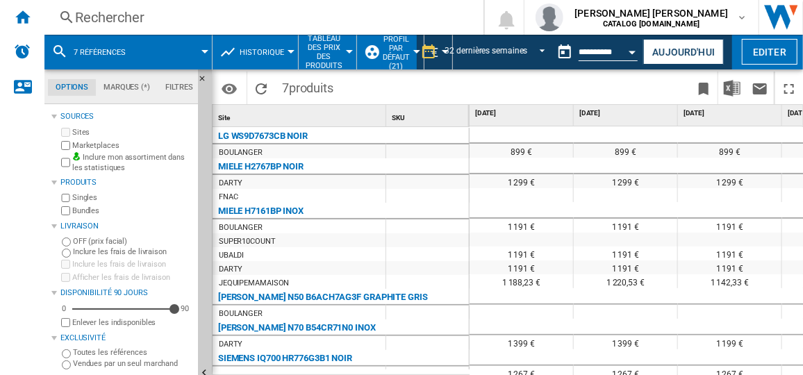
click at [160, 51] on span at bounding box center [175, 52] width 60 height 35
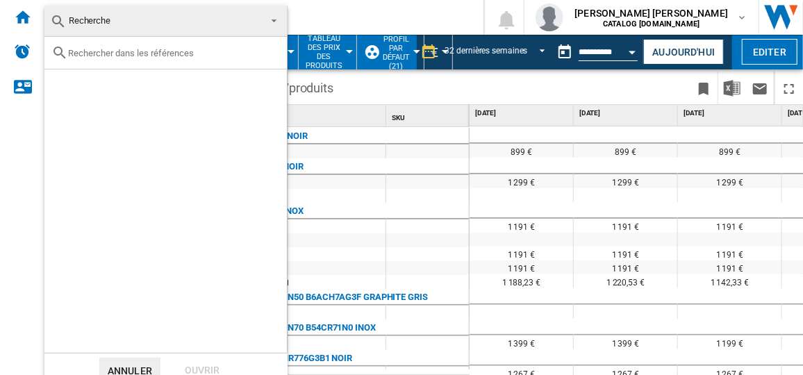
click at [160, 51] on input "text" at bounding box center [174, 53] width 212 height 10
paste input "B54CR71N0"
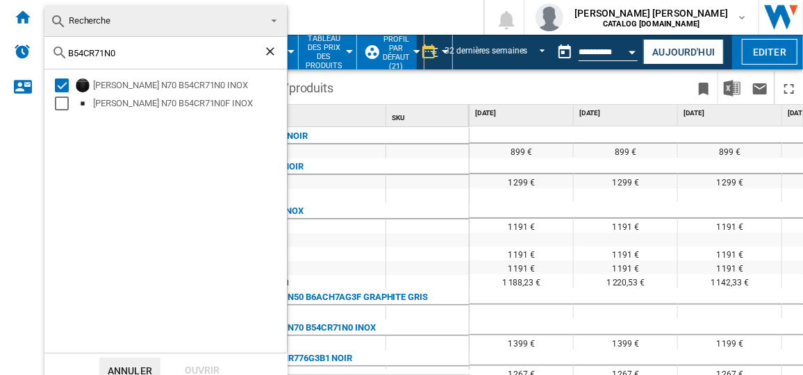
type input "B54CR71N0"
click at [453, 206] on md-backdrop at bounding box center [401, 187] width 803 height 375
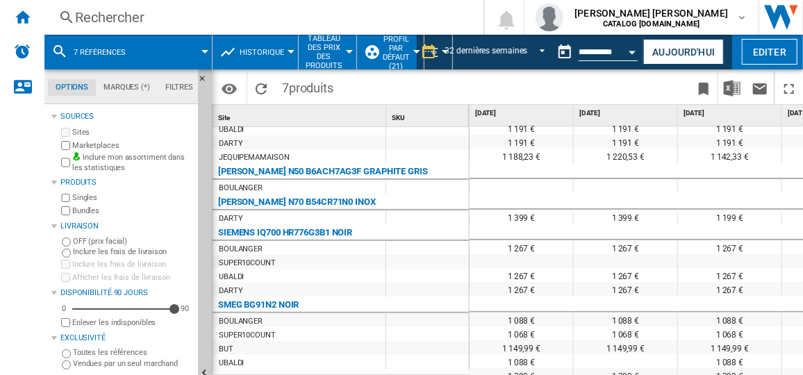
scroll to position [146, 0]
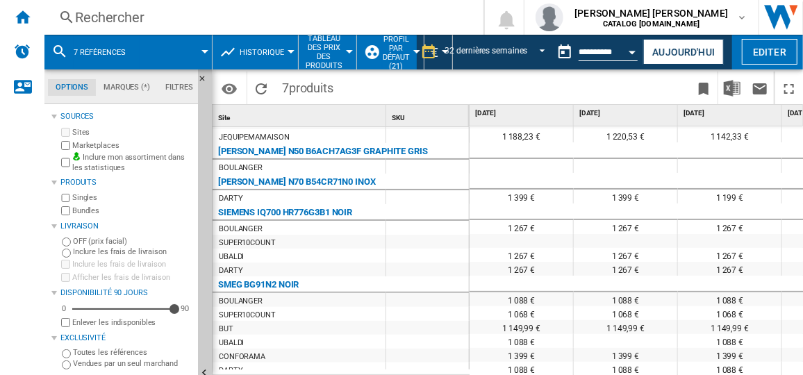
click at [127, 47] on button "7 références" at bounding box center [107, 52] width 66 height 35
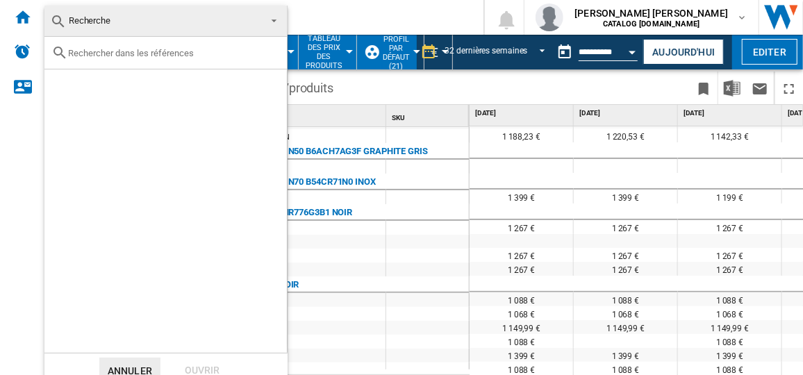
click at [126, 55] on input "text" at bounding box center [174, 53] width 212 height 10
paste input "HR776G3B1"
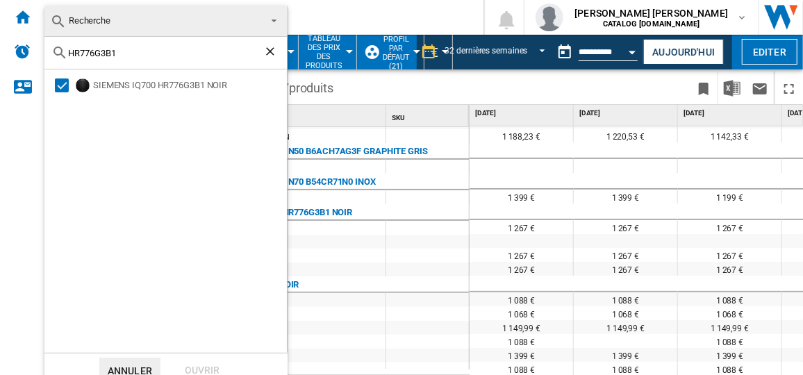
type input "HR776G3B1"
click at [469, 249] on md-backdrop at bounding box center [401, 187] width 803 height 375
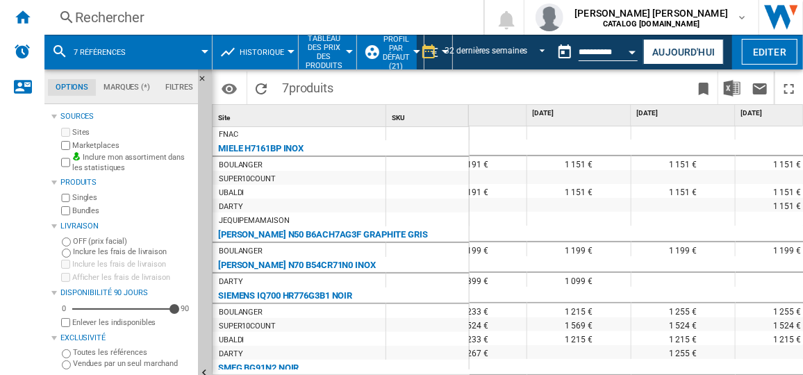
scroll to position [63, 1039]
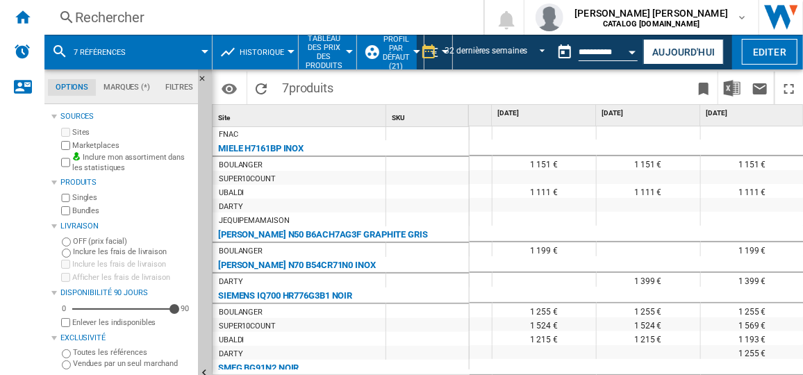
click at [158, 50] on span at bounding box center [175, 52] width 60 height 35
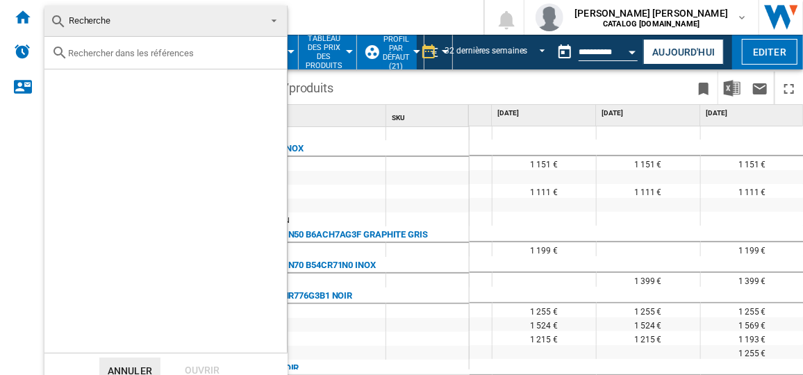
click at [142, 54] on input "text" at bounding box center [174, 53] width 212 height 10
paste input "HB778G3B1"
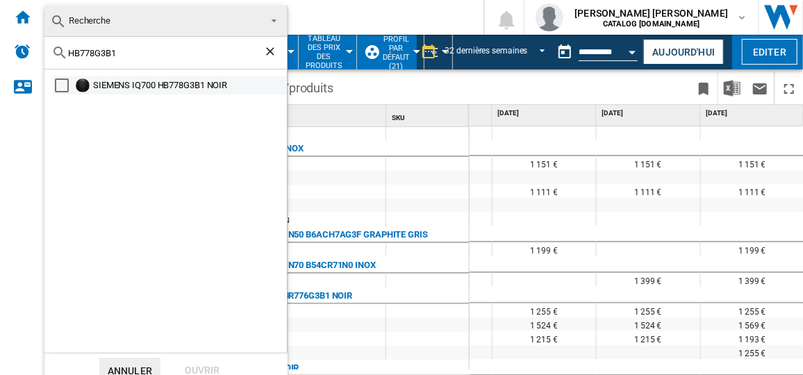
type input "HB778G3B1"
click at [57, 87] on div "Select" at bounding box center [62, 85] width 14 height 14
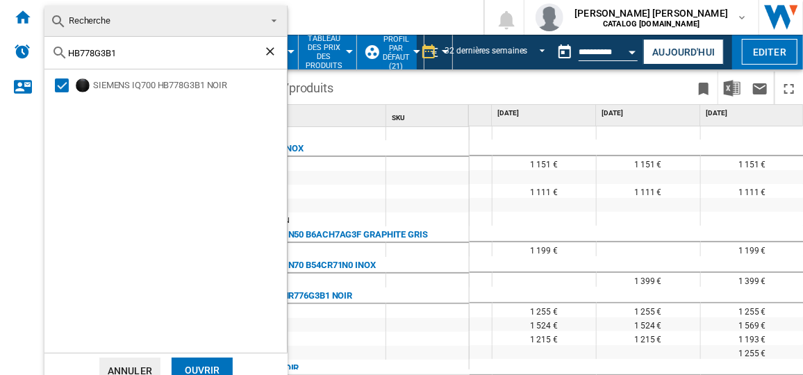
click at [213, 369] on div "Ouvrir" at bounding box center [202, 371] width 61 height 26
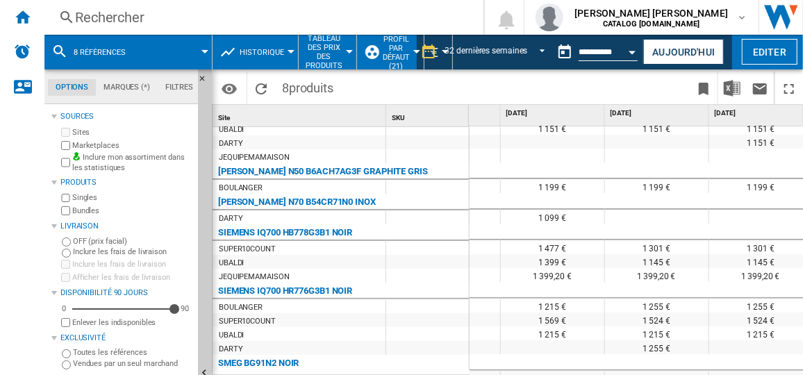
click at [481, 238] on div at bounding box center [449, 232] width 104 height 17
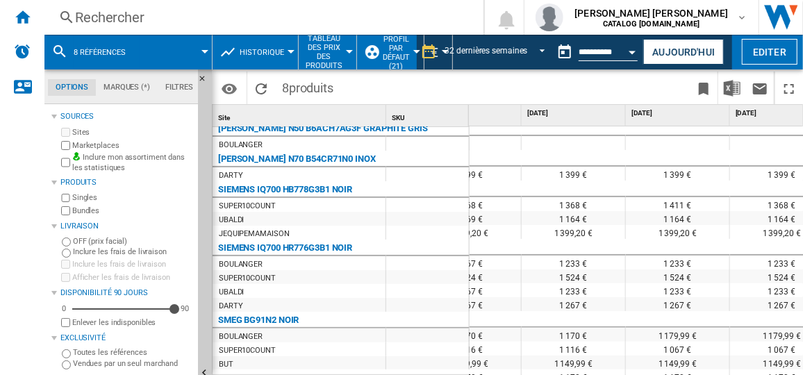
click at [126, 58] on button "8 références" at bounding box center [107, 52] width 66 height 35
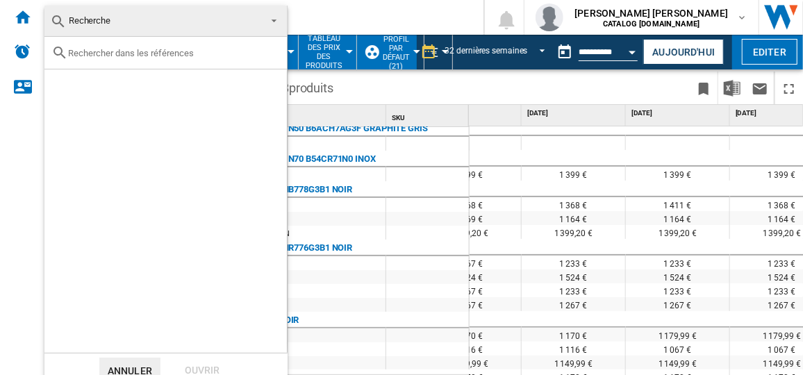
click at [147, 53] on input "text" at bounding box center [174, 53] width 212 height 10
paste input "B54CR71N3"
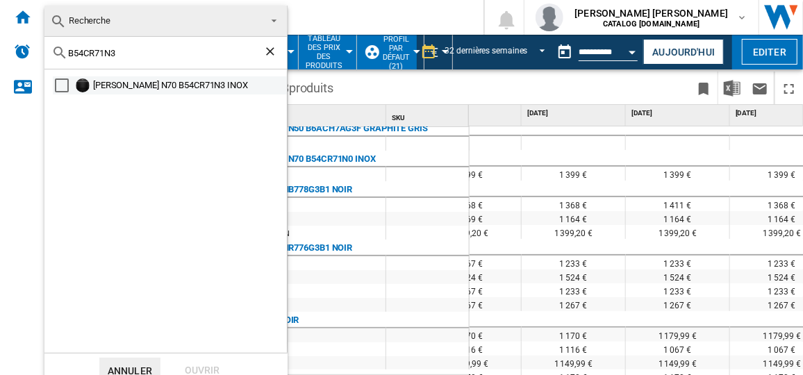
type input "B54CR71N3"
click at [144, 82] on div "[PERSON_NAME] N70 B54CR71N3 INOX" at bounding box center [189, 85] width 192 height 14
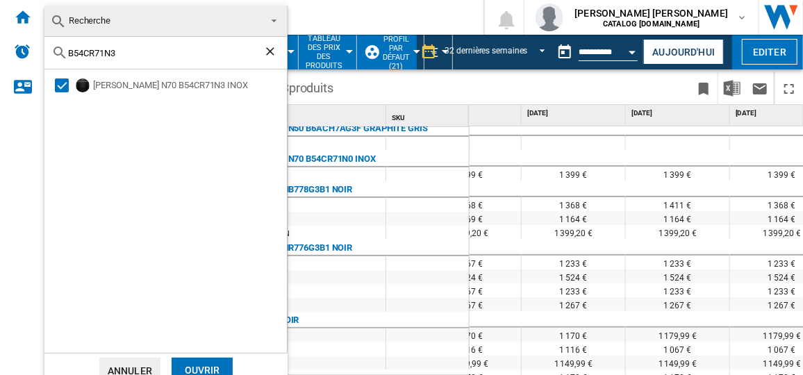
click at [208, 364] on div "Ouvrir" at bounding box center [202, 371] width 61 height 26
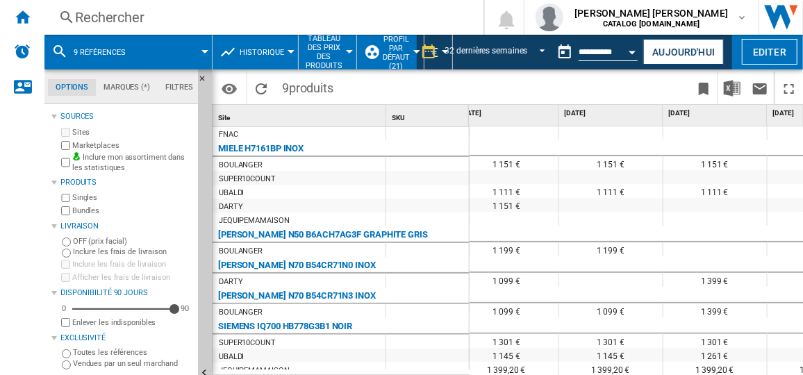
click at [115, 51] on span "9 références" at bounding box center [100, 52] width 52 height 9
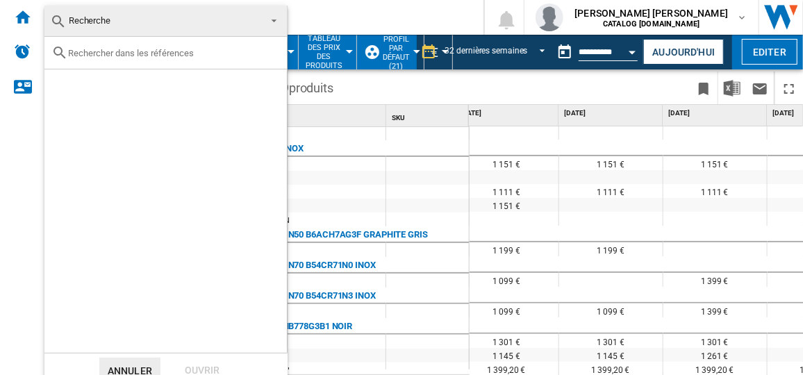
click at [163, 53] on input "text" at bounding box center [174, 53] width 212 height 10
paste input "NV7B6795JAK"
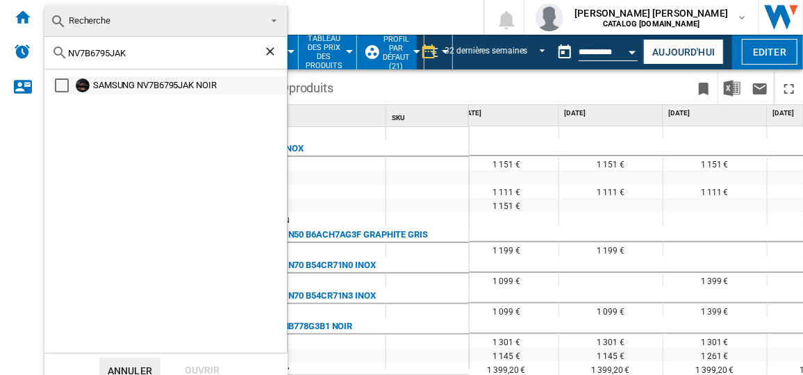
type input "NV7B6795JAK"
click at [138, 83] on div "SAMSUNG NV7B6795JAK NOIR" at bounding box center [189, 85] width 192 height 14
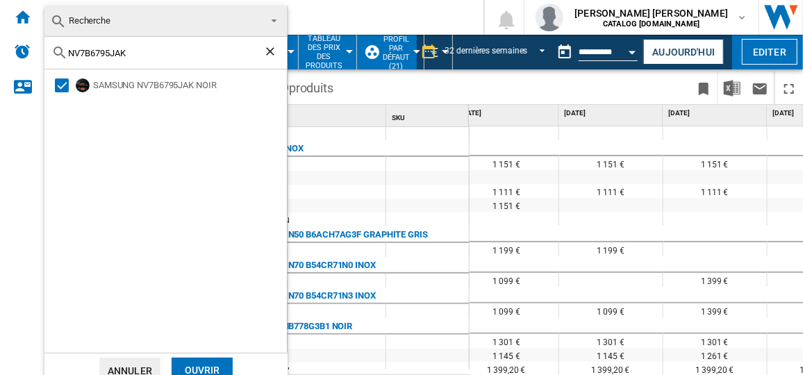
click at [225, 364] on div "Ouvrir" at bounding box center [202, 371] width 61 height 26
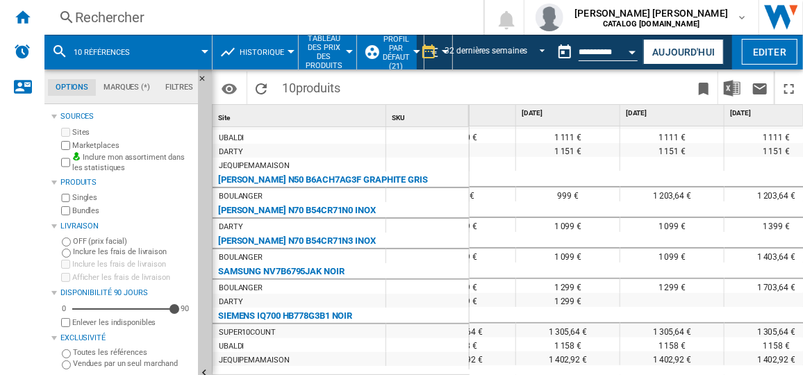
scroll to position [0, 2398]
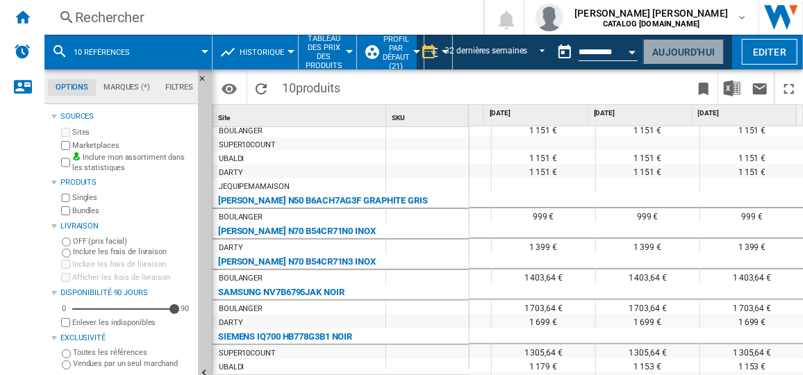
click at [690, 54] on button "Aujourd'hui" at bounding box center [683, 52] width 81 height 26
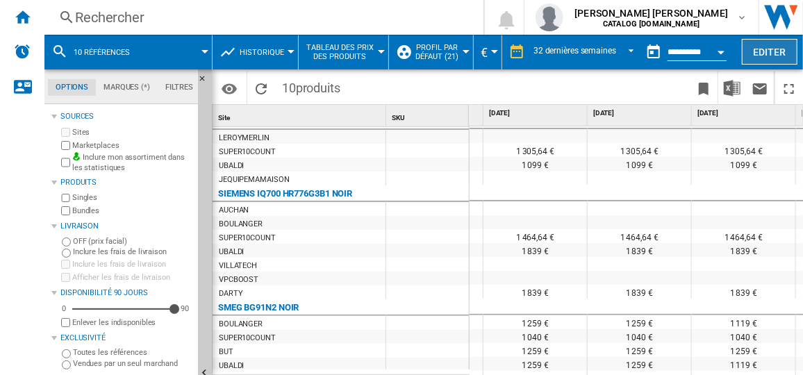
click at [753, 51] on button "Editer" at bounding box center [770, 52] width 56 height 26
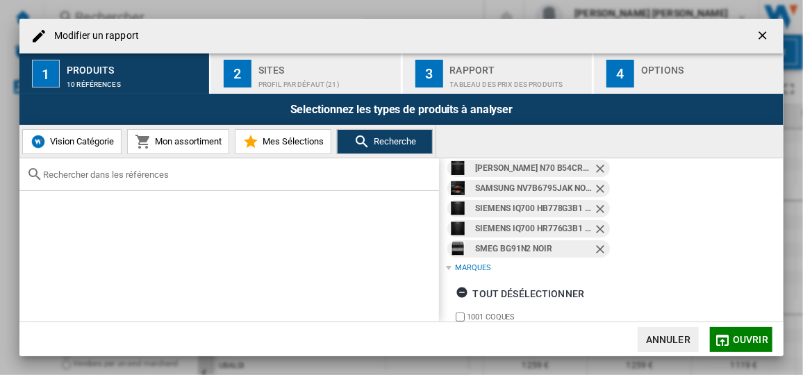
click at [596, 245] on ng-md-icon "Retirer" at bounding box center [601, 250] width 17 height 17
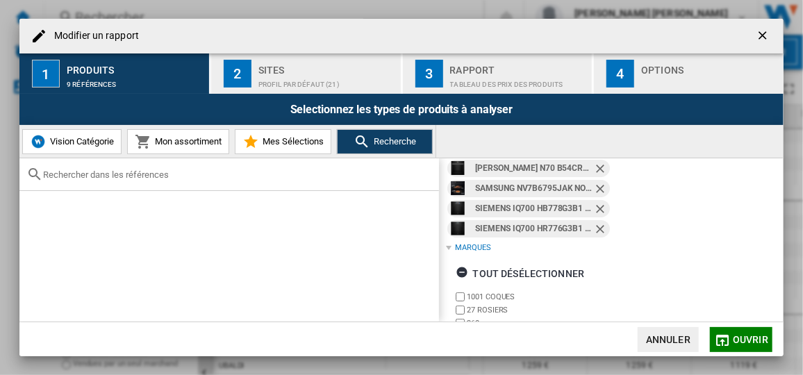
click at [599, 229] on ng-md-icon "Retirer" at bounding box center [601, 230] width 17 height 17
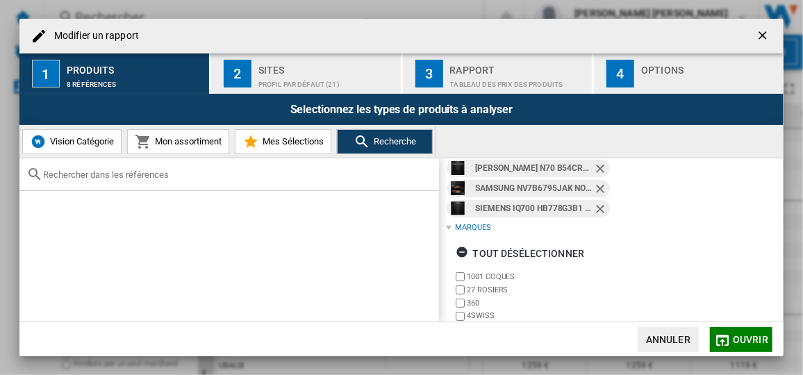
click at [599, 212] on ng-md-icon "Retirer" at bounding box center [601, 210] width 17 height 17
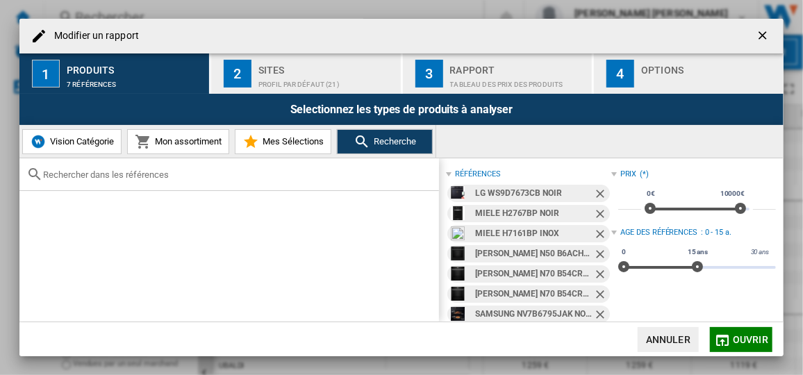
click at [598, 289] on ng-md-icon "Retirer" at bounding box center [601, 296] width 17 height 17
click at [594, 268] on ng-md-icon "Retirer" at bounding box center [601, 275] width 17 height 17
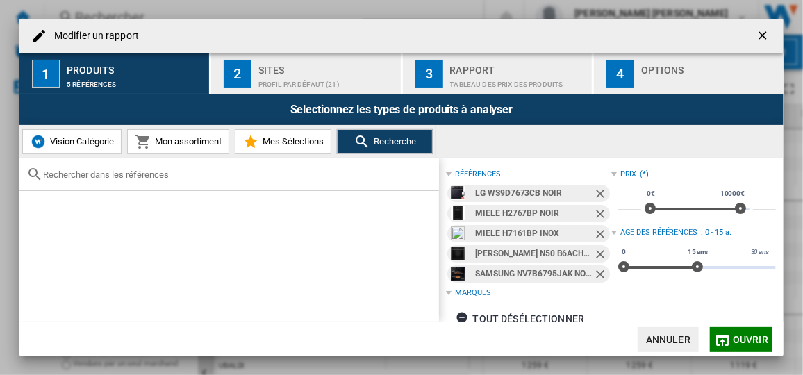
click at [596, 249] on ng-md-icon "Retirer" at bounding box center [601, 255] width 17 height 17
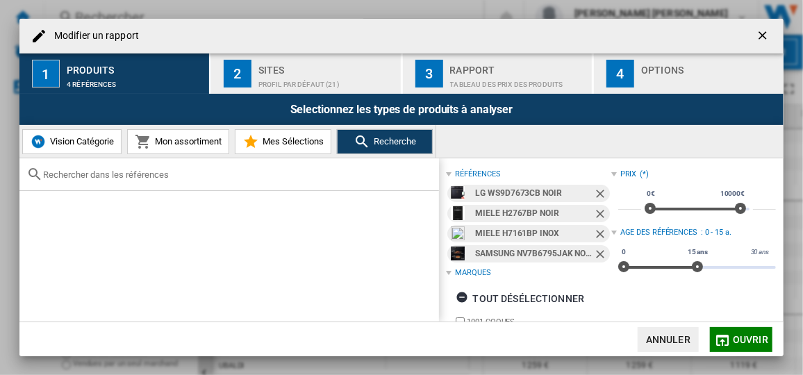
click at [597, 229] on ng-md-icon "Retirer" at bounding box center [601, 235] width 17 height 17
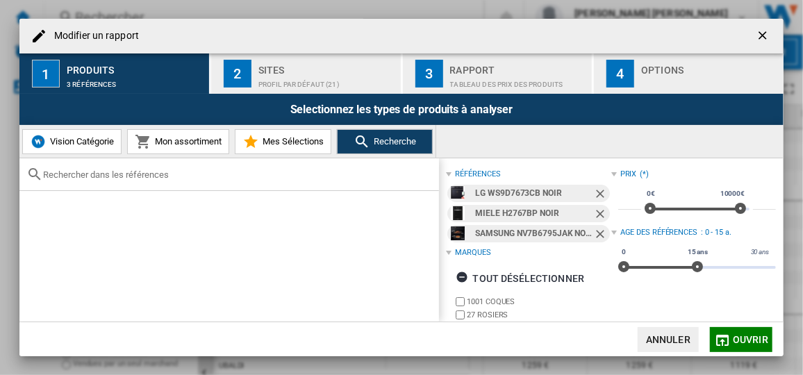
click at [597, 215] on ng-md-icon "Retirer" at bounding box center [601, 215] width 17 height 17
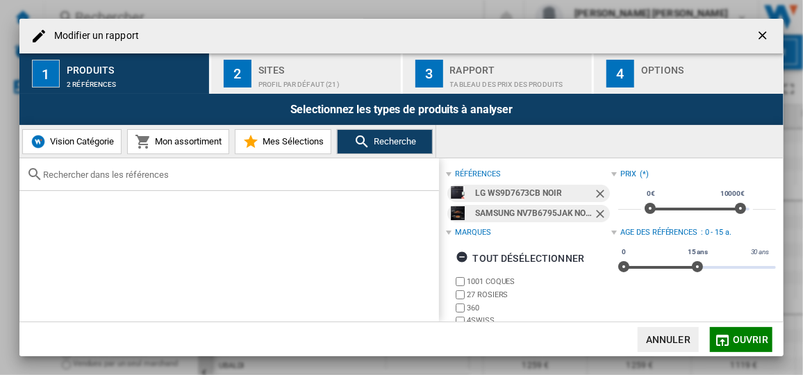
click at [599, 190] on ng-md-icon "Retirer" at bounding box center [601, 195] width 17 height 17
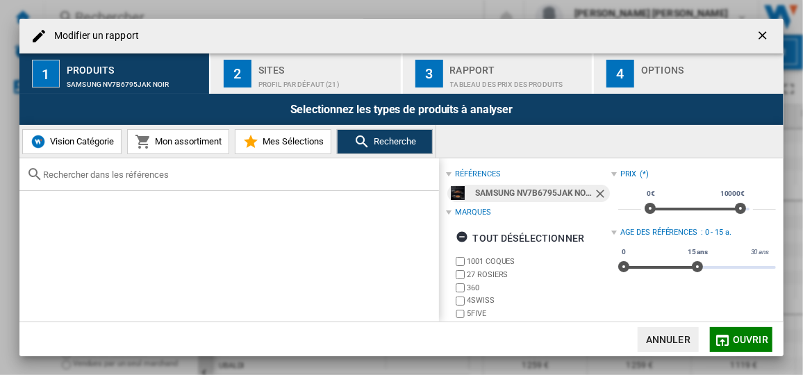
click at [728, 339] on md-icon "Modifier un ..." at bounding box center [722, 340] width 17 height 17
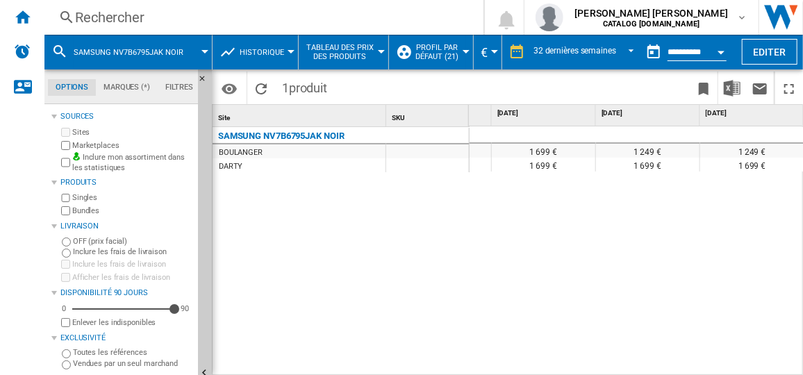
click at [85, 48] on span "SAMSUNG NV7B6795JAK NOIR" at bounding box center [129, 52] width 110 height 9
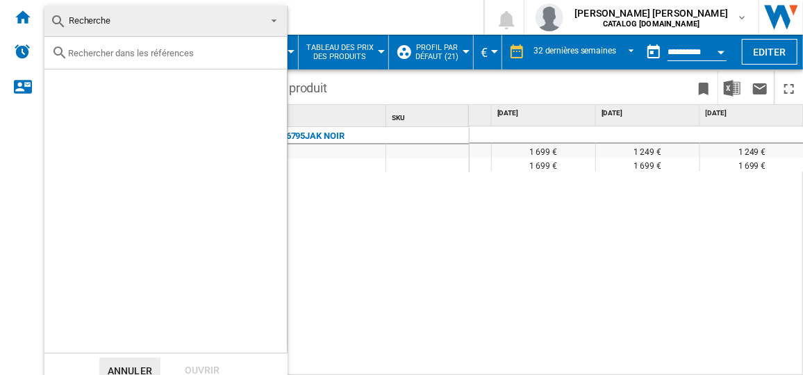
click at [210, 44] on div at bounding box center [165, 53] width 242 height 33
click at [203, 62] on div at bounding box center [165, 53] width 242 height 33
click at [174, 56] on input "text" at bounding box center [174, 53] width 212 height 10
paste input "B64CS71N0"
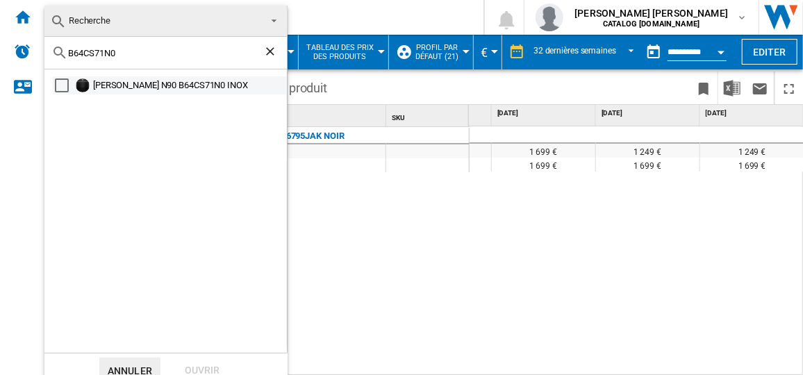
type input "B64CS71N0"
click at [120, 90] on div "[PERSON_NAME] N90 B64CS71N0 INOX" at bounding box center [189, 85] width 192 height 14
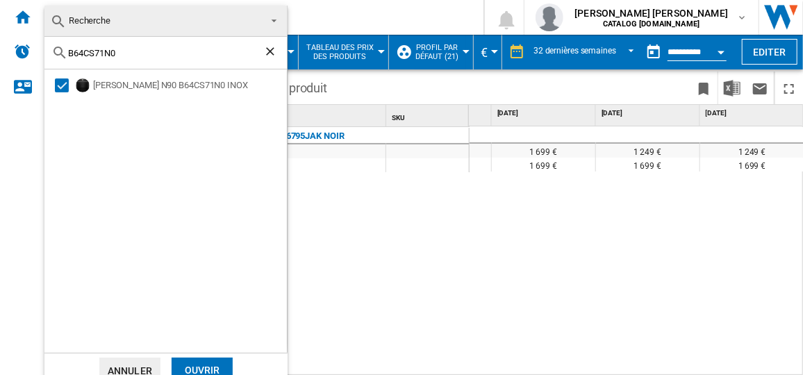
click at [217, 356] on md-dialog-actions "[PERSON_NAME]" at bounding box center [165, 370] width 243 height 35
click at [219, 366] on div "Ouvrir" at bounding box center [202, 371] width 61 height 26
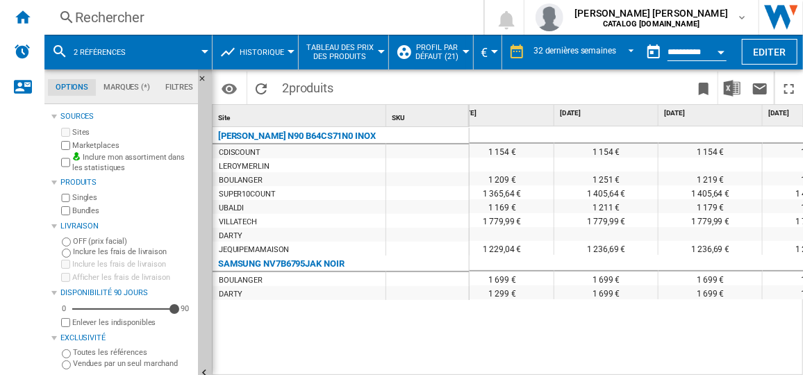
scroll to position [0, 2053]
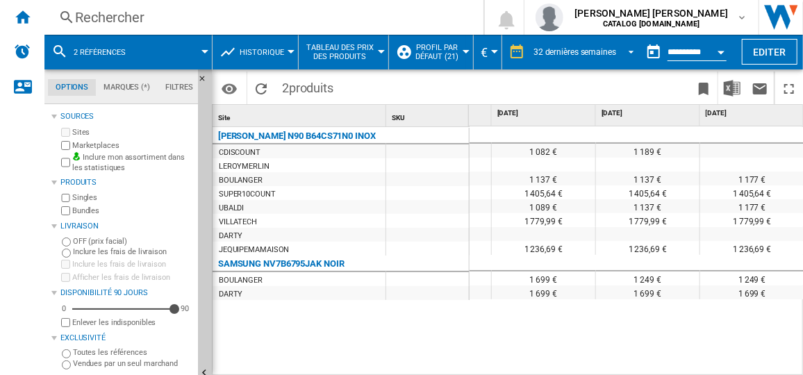
click at [608, 51] on div "32 dernières semaines" at bounding box center [574, 52] width 83 height 10
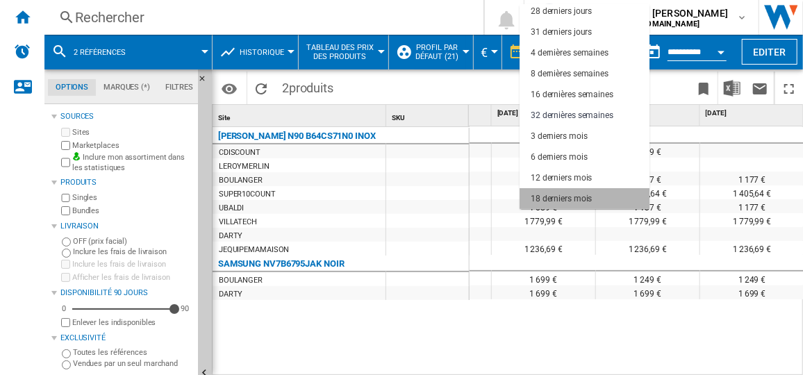
click at [596, 193] on md-option "18 derniers mois" at bounding box center [584, 198] width 130 height 21
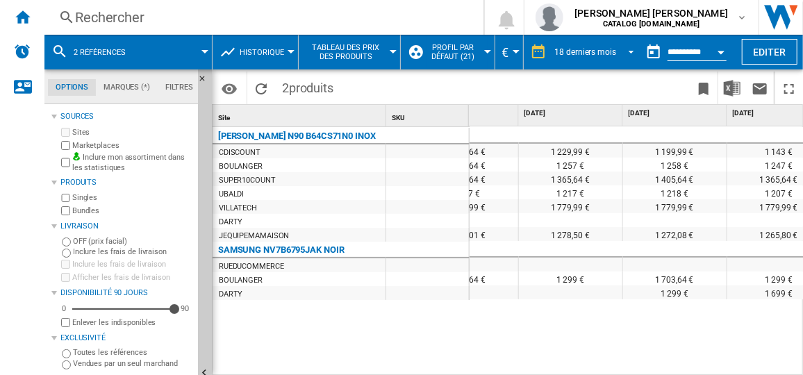
click at [621, 51] on span "REPORTS.WIZARD.STEPS.REPORT.STEPS.REPORT_OPTIONS.PERIOD: 18 derniers mois" at bounding box center [627, 50] width 17 height 13
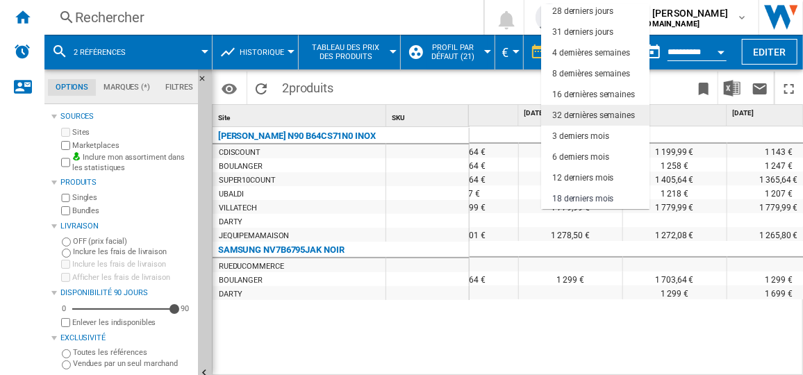
click at [598, 118] on div "32 dernières semaines" at bounding box center [593, 116] width 83 height 12
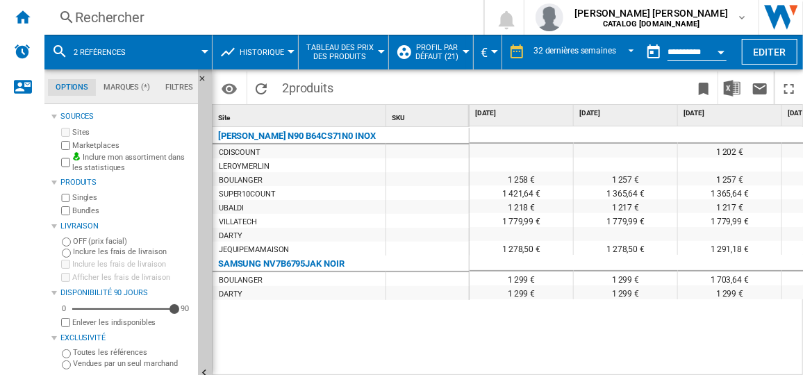
click at [723, 52] on div "Open calendar" at bounding box center [720, 52] width 7 height 3
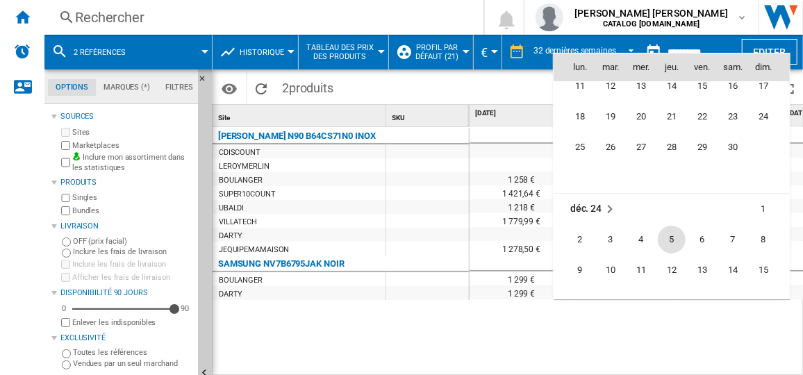
click at [680, 240] on span "5" at bounding box center [672, 240] width 28 height 28
type input "**********"
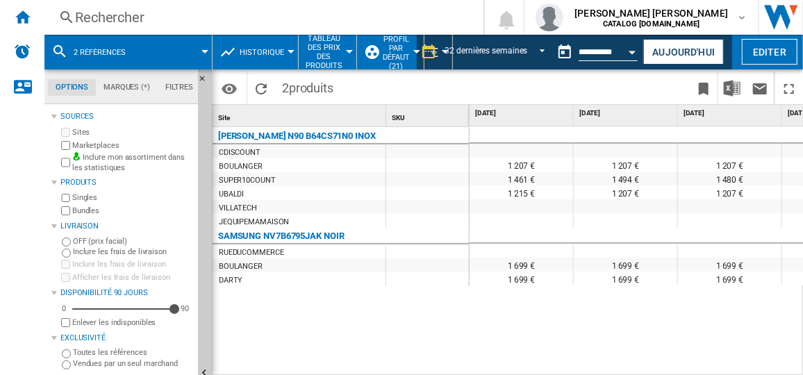
click at [490, 366] on div "1 207 € 1 207 € 1 207 € 1 207 € 1 207 € 1 207 € 1 195 € 1 195 € 1 461 € 1 494 €…" at bounding box center [636, 251] width 335 height 250
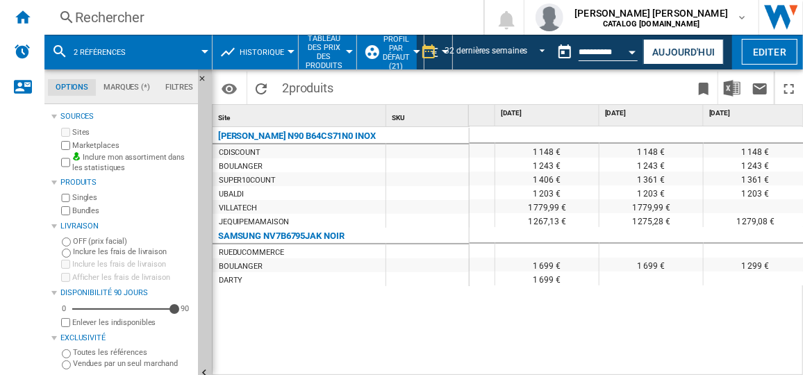
click at [153, 51] on span at bounding box center [175, 52] width 60 height 35
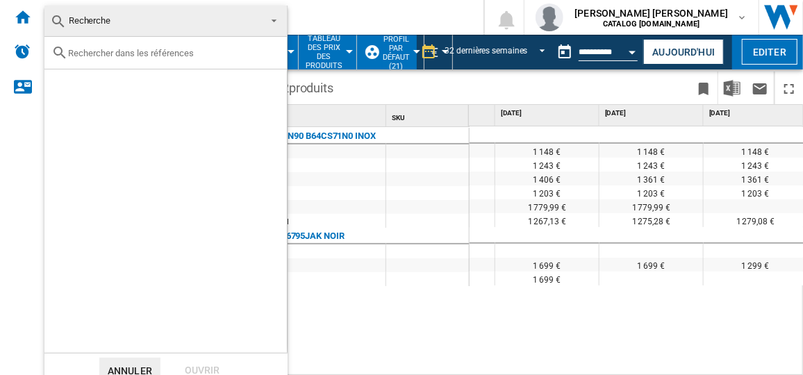
click at [184, 63] on div at bounding box center [165, 53] width 242 height 33
click at [187, 56] on input "text" at bounding box center [174, 53] width 212 height 10
paste input "HB772G2B1S"
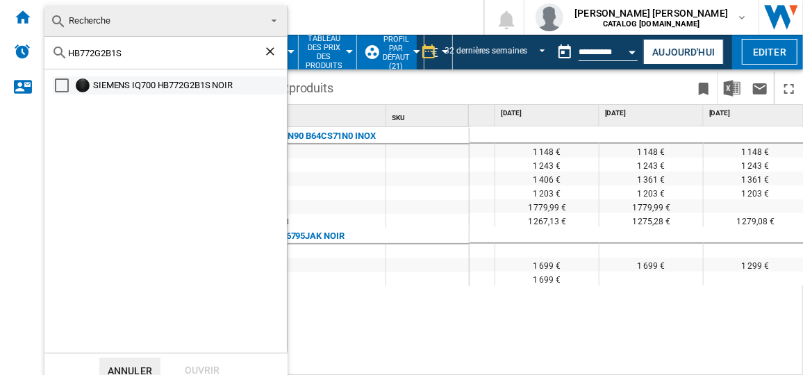
type input "HB772G2B1S"
click at [66, 82] on div "Select" at bounding box center [62, 85] width 14 height 14
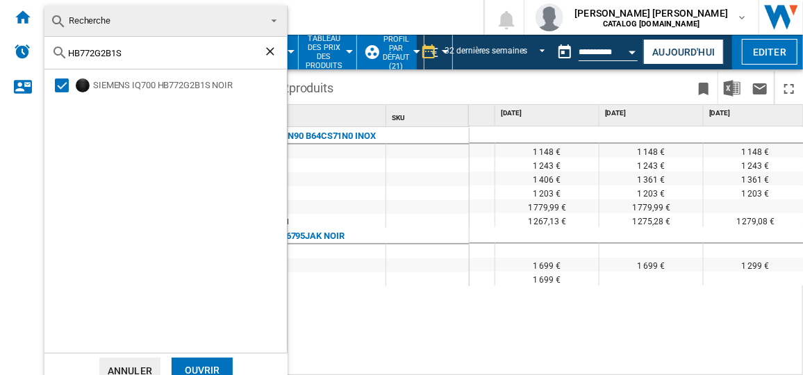
click at [223, 364] on div "Ouvrir" at bounding box center [202, 371] width 61 height 26
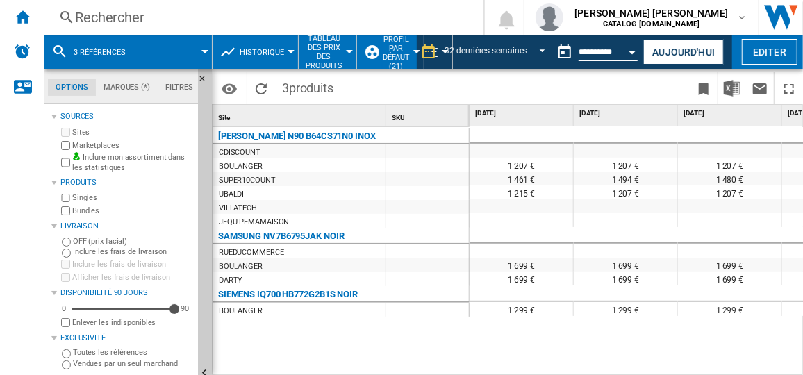
drag, startPoint x: 485, startPoint y: 367, endPoint x: 569, endPoint y: 370, distance: 83.4
click at [569, 370] on div "1 207 € 1 207 € 1 207 € 1 207 € 1 207 € 1 207 € 1 195 € 1 195 € 1 461 € 1 494 €…" at bounding box center [636, 251] width 335 height 250
click at [771, 54] on button "Editer" at bounding box center [770, 52] width 56 height 26
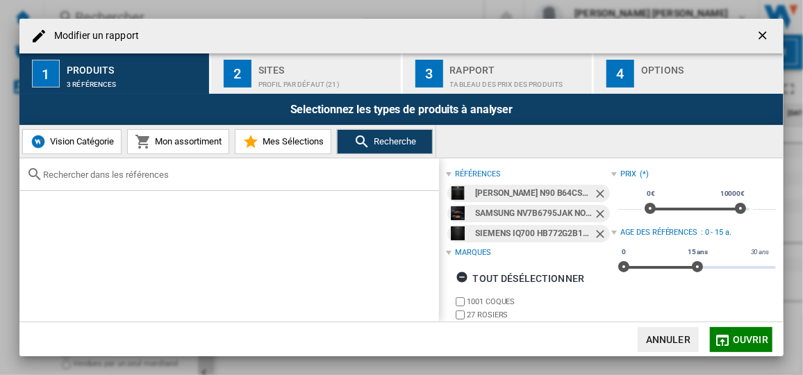
click at [597, 192] on ng-md-icon "Retirer" at bounding box center [601, 195] width 17 height 17
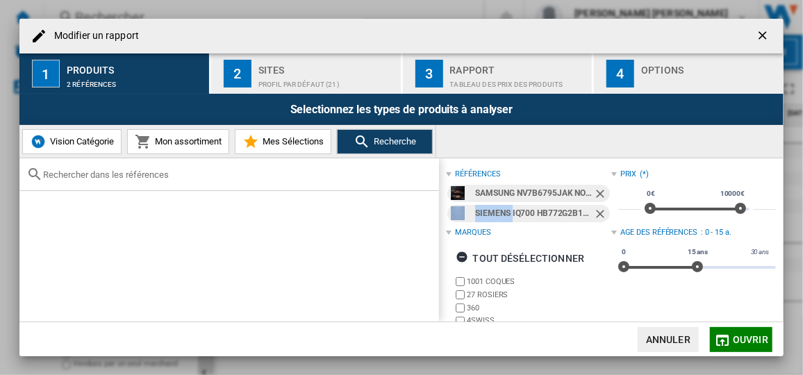
click at [597, 193] on ng-md-icon "Retirer" at bounding box center [601, 195] width 17 height 17
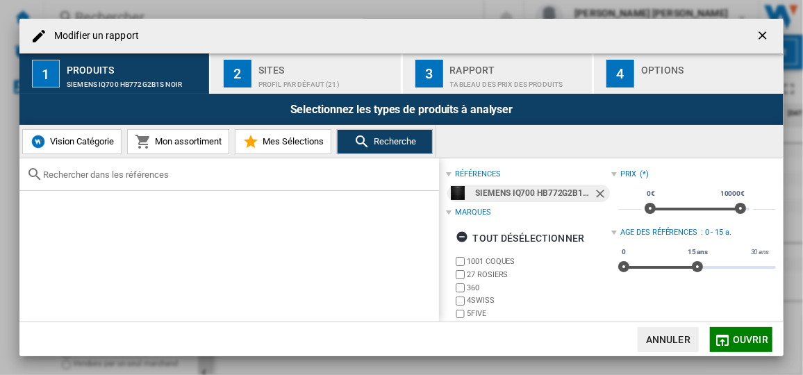
click at [596, 189] on ng-md-icon "Retirer" at bounding box center [601, 195] width 17 height 17
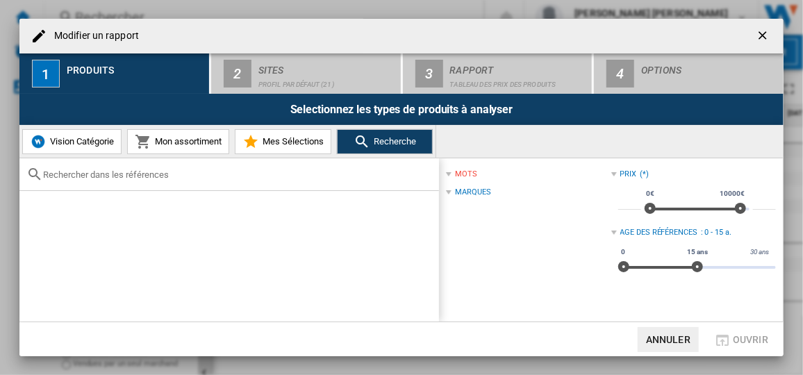
click at [218, 180] on div "Modifier un ..." at bounding box center [228, 174] width 419 height 33
click at [96, 182] on div "Modifier un ..." at bounding box center [228, 174] width 419 height 33
click at [98, 176] on input "Modifier un ..." at bounding box center [237, 174] width 389 height 10
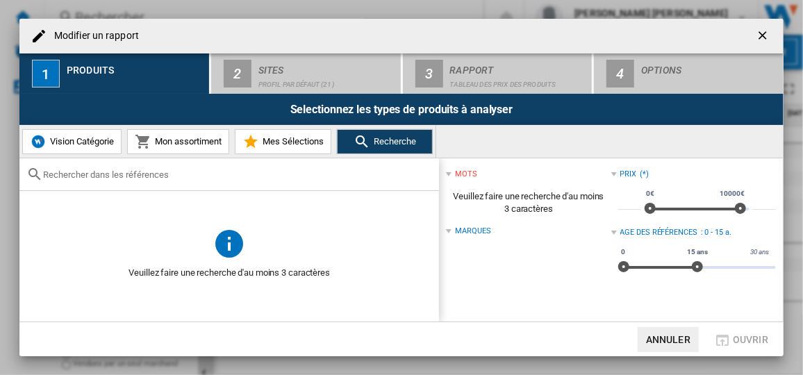
click at [171, 191] on span "Modifier un ..." at bounding box center [228, 208] width 419 height 35
click at [158, 175] on input "Modifier un ..." at bounding box center [237, 174] width 389 height 10
paste input "HB772G2B1S"
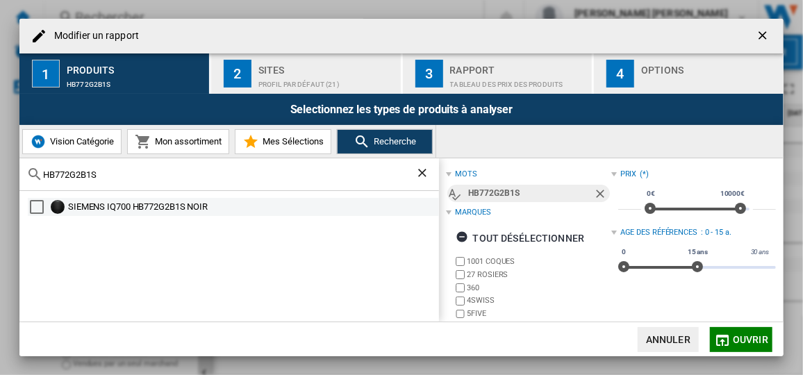
type input "HB772G2B1S"
click at [39, 207] on div "Select" at bounding box center [37, 207] width 14 height 14
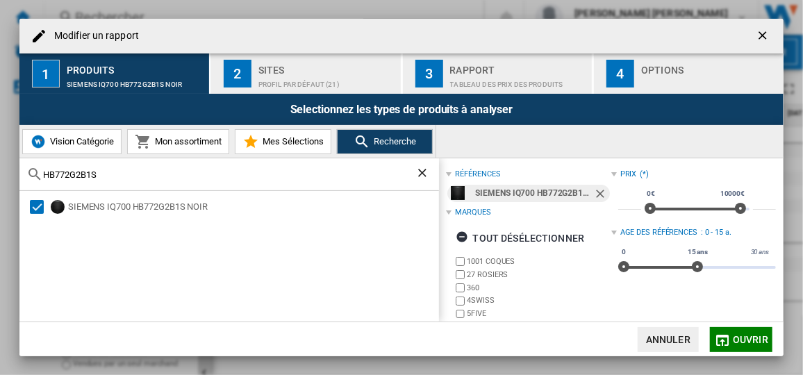
click at [747, 338] on span "Ouvrir" at bounding box center [750, 339] width 35 height 11
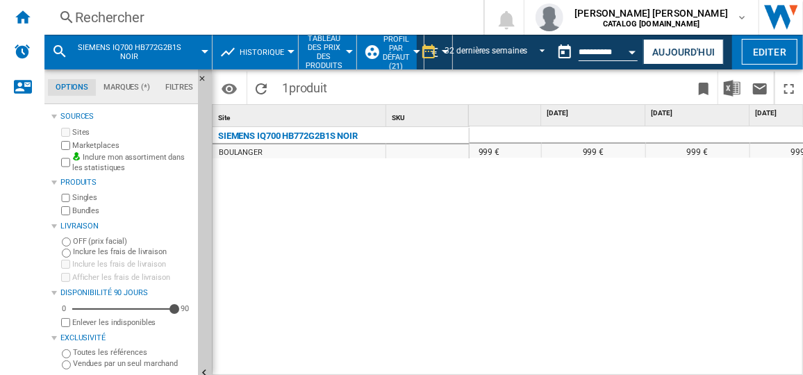
scroll to position [0, 1521]
click at [167, 48] on span "SIEMENS IQ700 HB772G2B1S NOIR" at bounding box center [130, 52] width 112 height 18
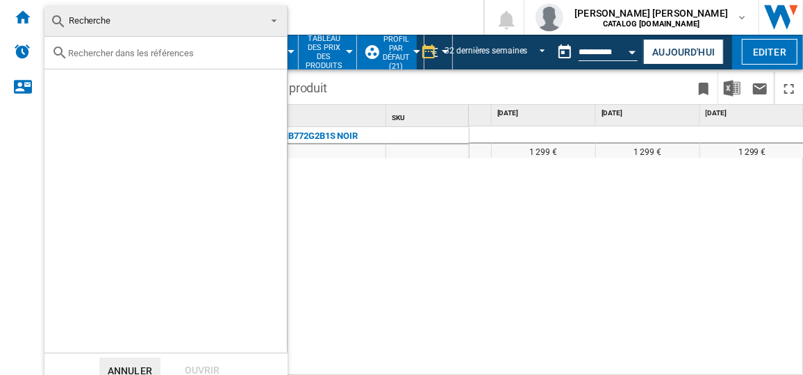
click at [161, 58] on div at bounding box center [165, 53] width 242 height 33
click at [134, 52] on input "text" at bounding box center [174, 53] width 212 height 10
paste input "B6AVH7AN1"
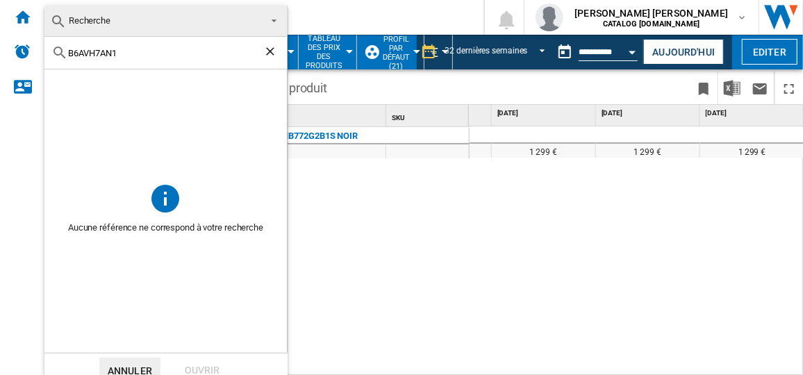
type input "B6AVH7AN1"
click at [274, 51] on ng-md-icon "Effacer la recherche" at bounding box center [271, 52] width 17 height 17
drag, startPoint x: 176, startPoint y: 41, endPoint x: 171, endPoint y: 47, distance: 7.9
click at [176, 41] on div at bounding box center [165, 53] width 242 height 33
click at [169, 53] on input "text" at bounding box center [174, 53] width 212 height 10
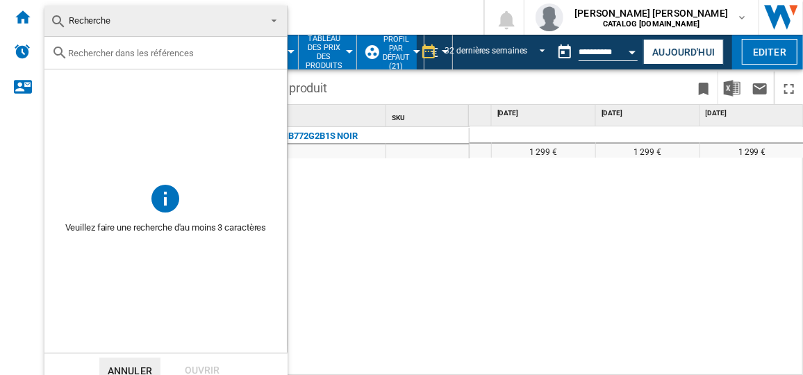
paste input "NV7B5755SAS"
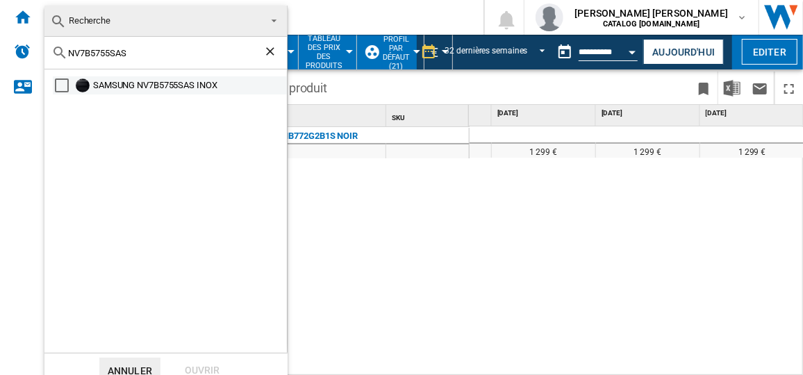
type input "NV7B5755SAS"
click at [117, 83] on div "SAMSUNG NV7B5755SAS INOX" at bounding box center [189, 85] width 192 height 14
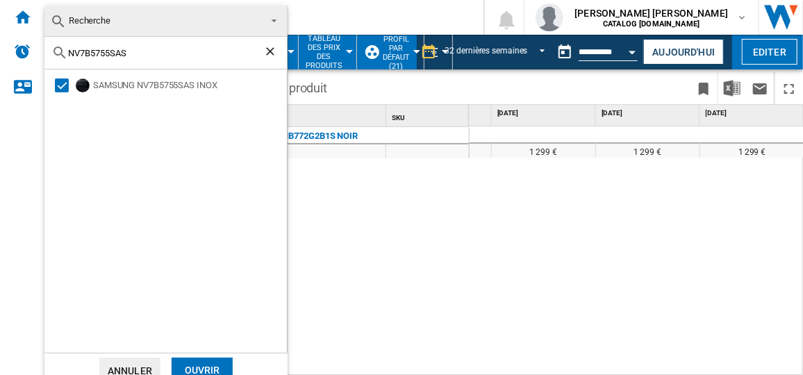
click at [206, 364] on div "Ouvrir" at bounding box center [202, 371] width 61 height 26
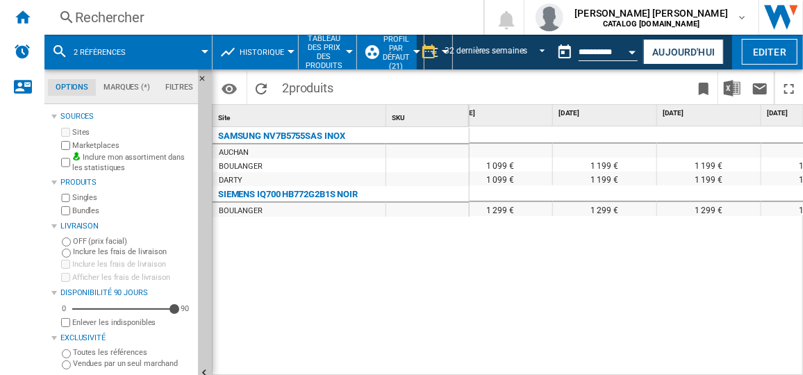
scroll to position [0, 1084]
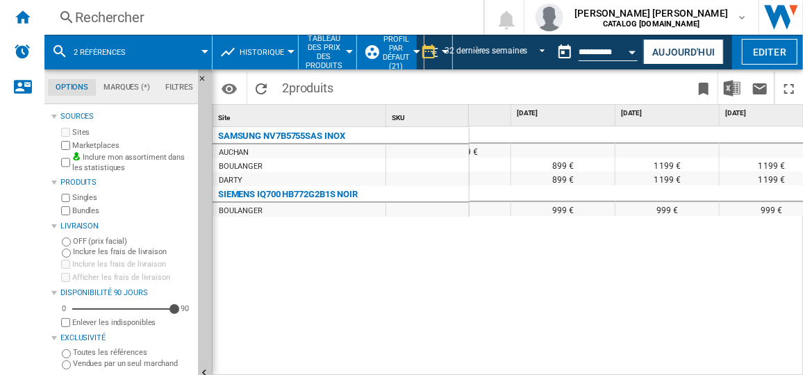
click at [155, 58] on span at bounding box center [175, 52] width 60 height 35
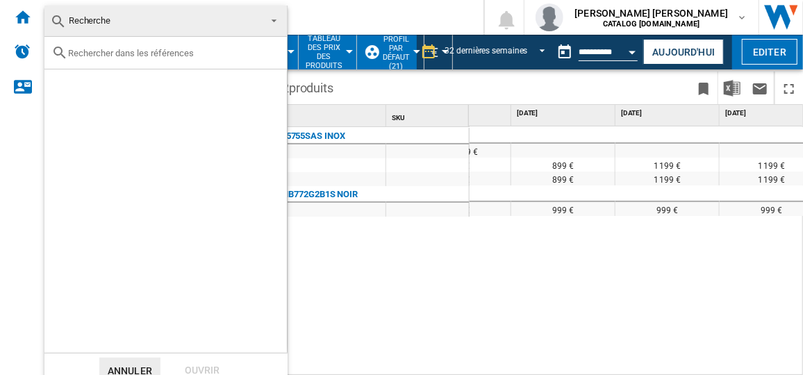
click at [155, 50] on input "text" at bounding box center [174, 53] width 212 height 10
paste input "H 2766 BP"
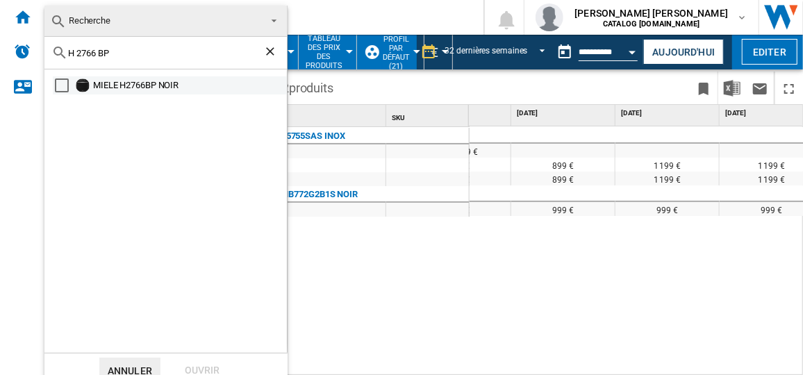
type input "H 2766 BP"
click at [140, 88] on div "MIELE H2766BP NOIR" at bounding box center [189, 85] width 192 height 14
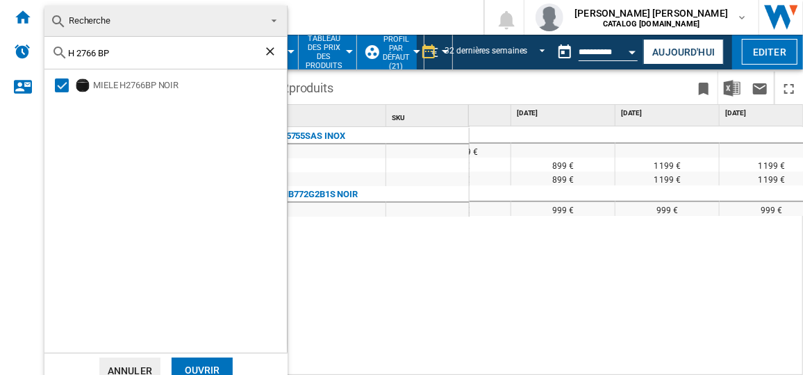
click at [208, 369] on div "Ouvrir" at bounding box center [202, 371] width 61 height 26
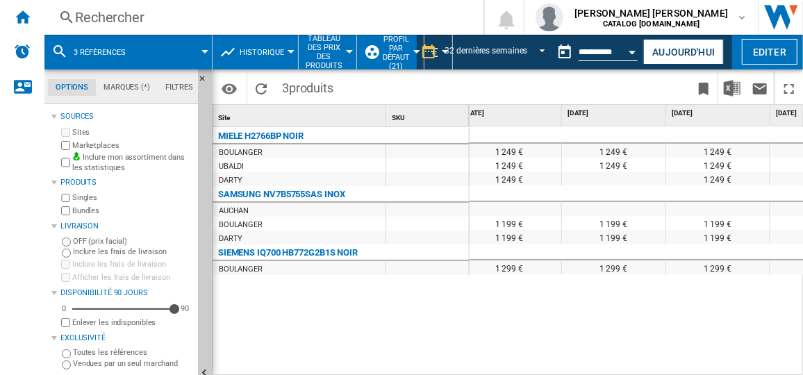
scroll to position [0, 1244]
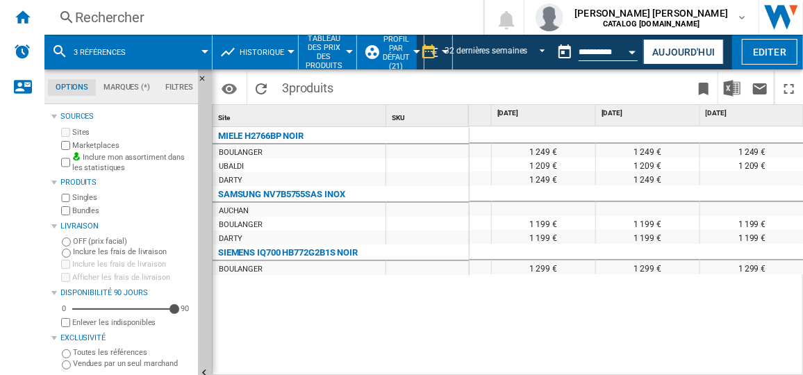
click at [117, 13] on div "Rechercher" at bounding box center [261, 17] width 372 height 19
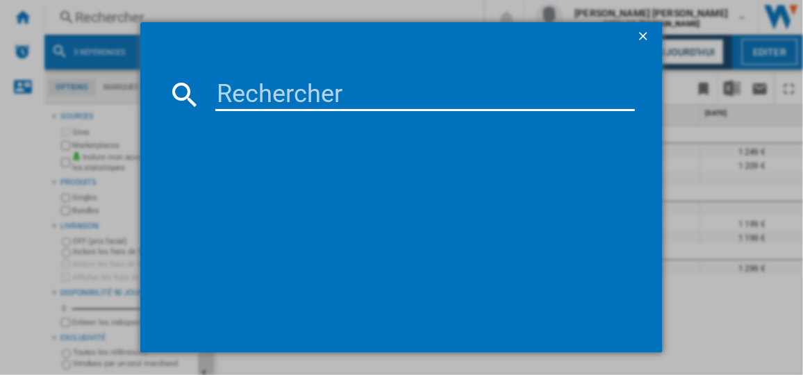
click at [308, 99] on input at bounding box center [424, 94] width 419 height 33
paste input "DOP475ZD1"
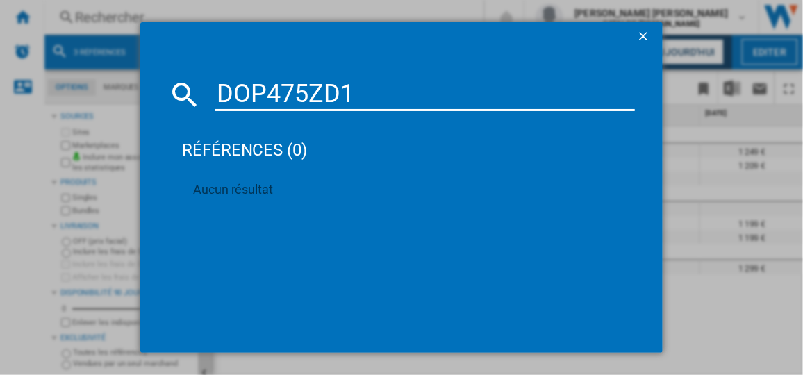
type input "DOP475ZD1"
